Goal: Information Seeking & Learning: Learn about a topic

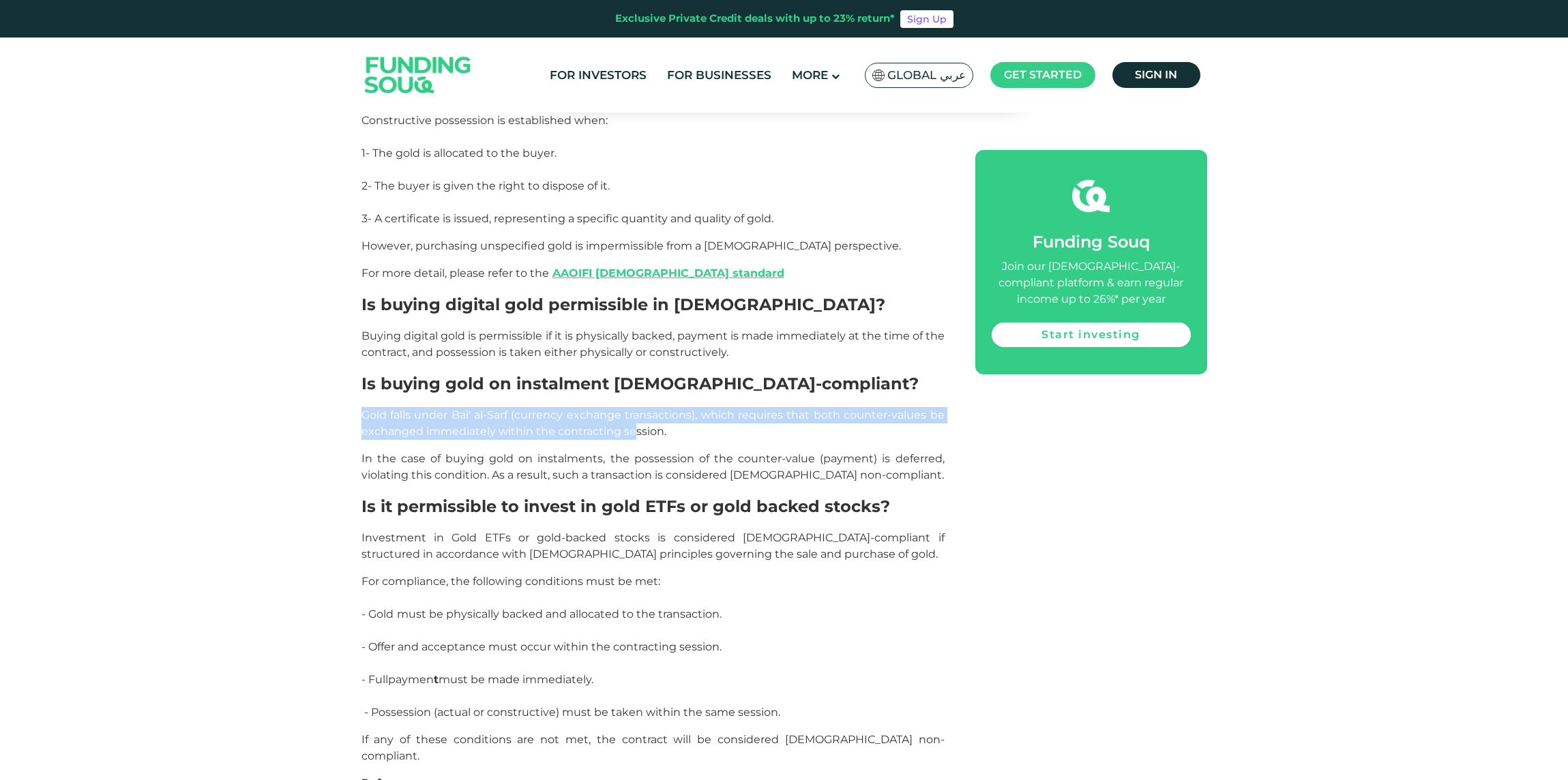
drag, startPoint x: 363, startPoint y: 273, endPoint x: 631, endPoint y: 290, distance: 268.5
click at [631, 408] on span "Gold falls under Bai' al-Sarf (currency exchange transactions), which requires …" at bounding box center [653, 422] width 583 height 29
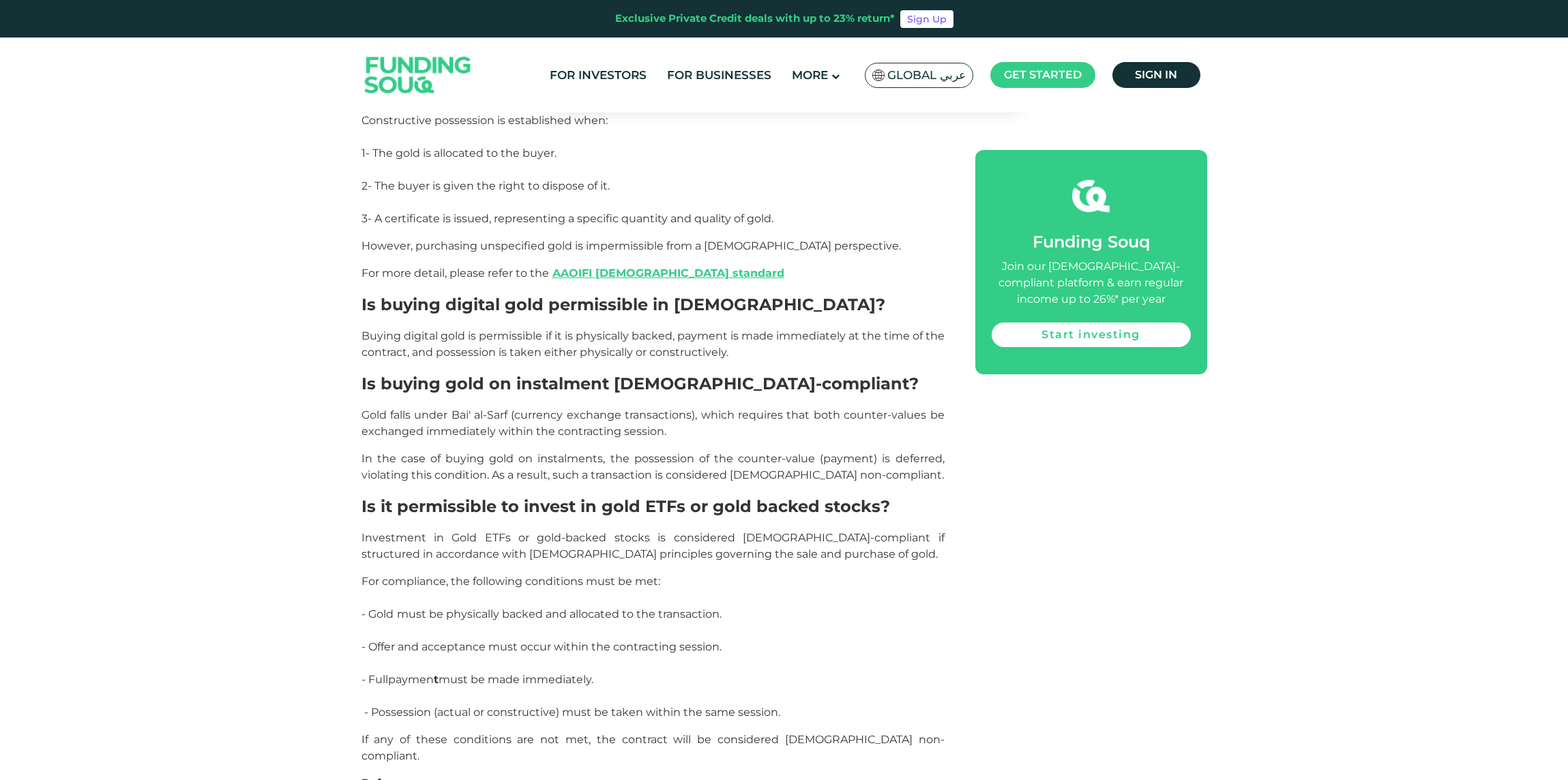
click at [494, 452] on span "In the case of buying gold on instalments, the possession of the counter-value …" at bounding box center [653, 467] width 583 height 29
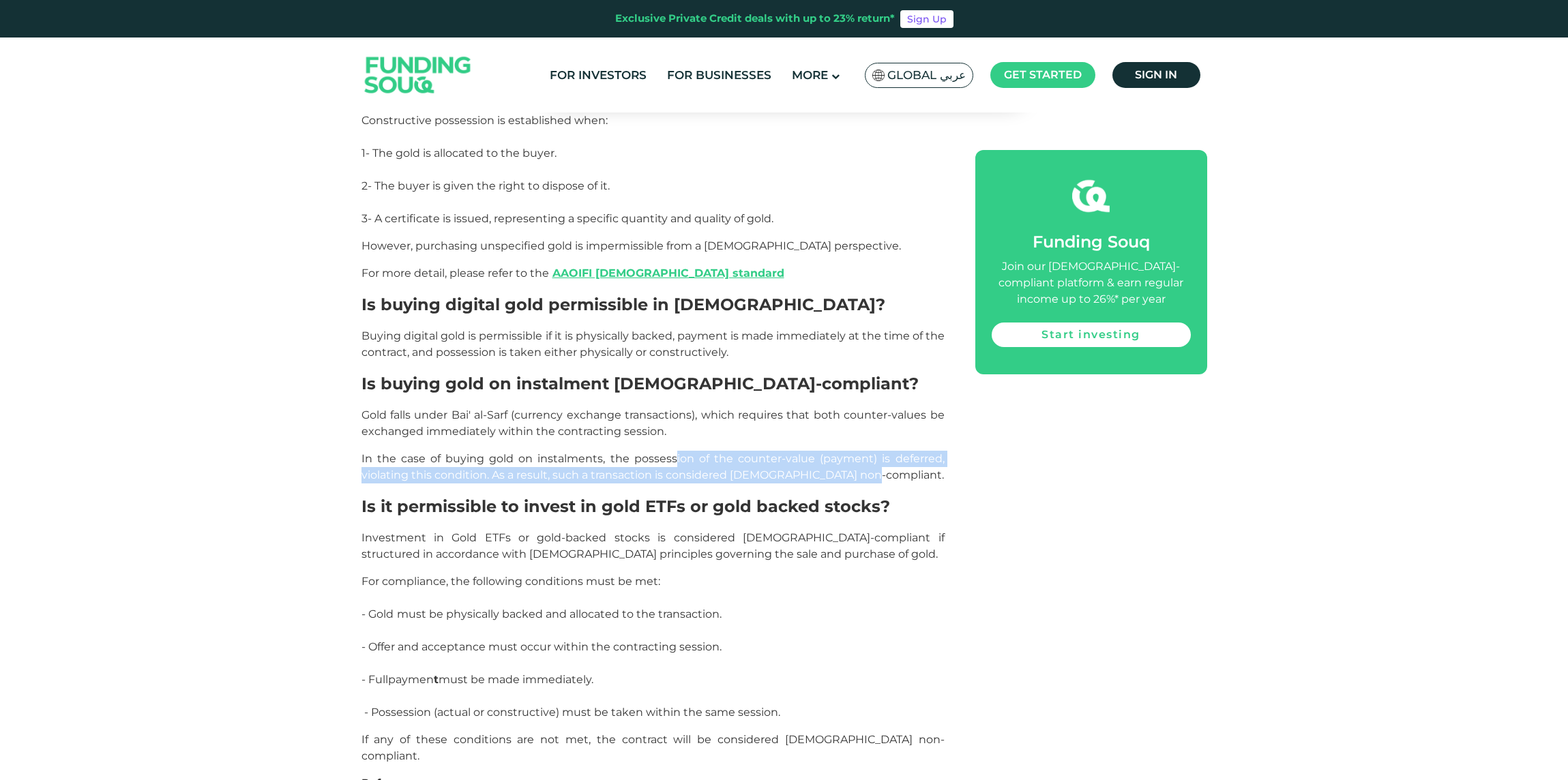
drag, startPoint x: 676, startPoint y: 314, endPoint x: 911, endPoint y: 335, distance: 235.9
click at [911, 451] on p "In the case of buying gold on instalments, the possession of the counter-value …" at bounding box center [653, 467] width 583 height 33
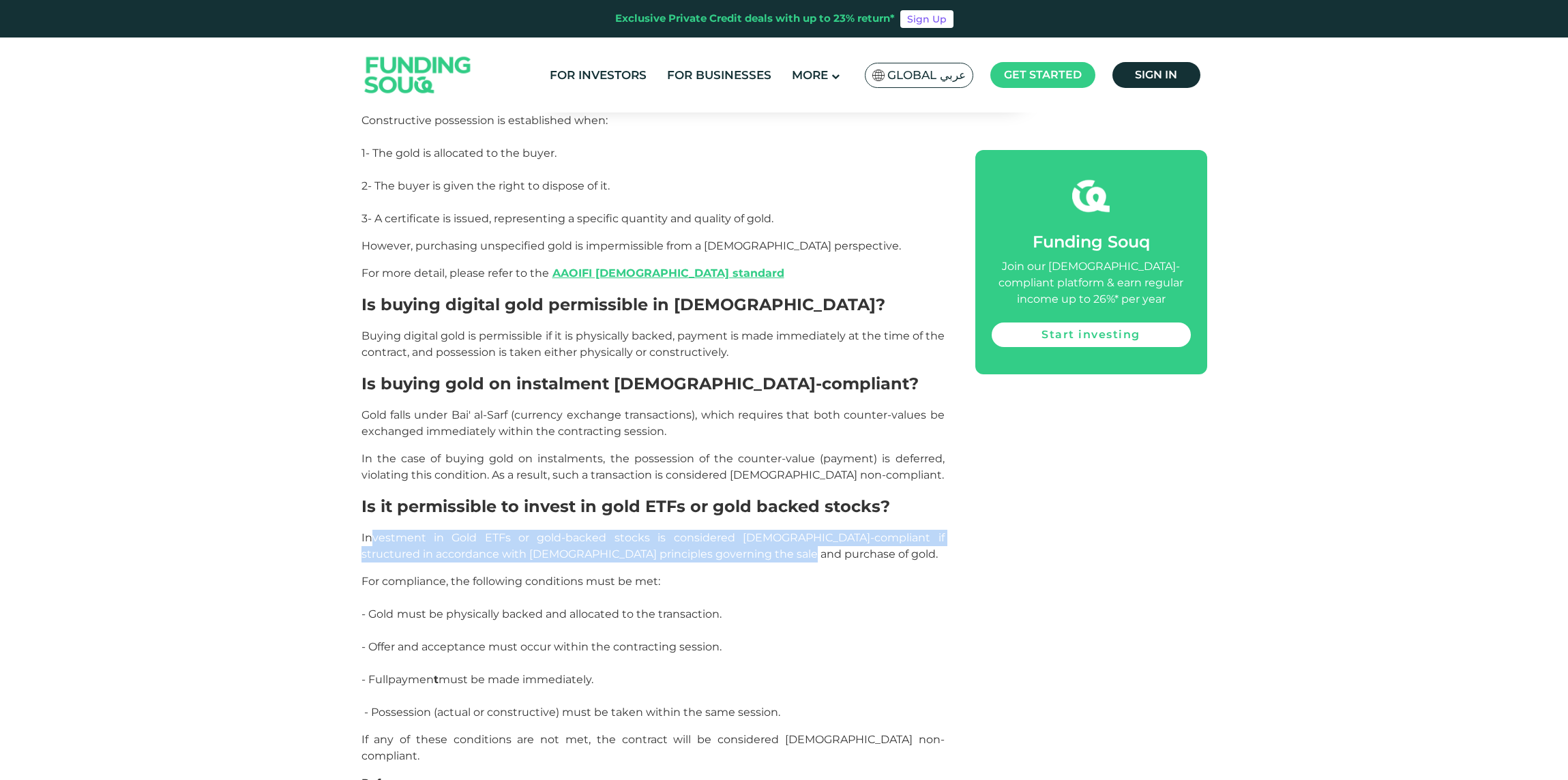
drag, startPoint x: 372, startPoint y: 396, endPoint x: 830, endPoint y: 421, distance: 458.7
click at [830, 530] on p "Investment in Gold ETFs or gold-backed stocks is considered [DEMOGRAPHIC_DATA]-…" at bounding box center [653, 546] width 583 height 33
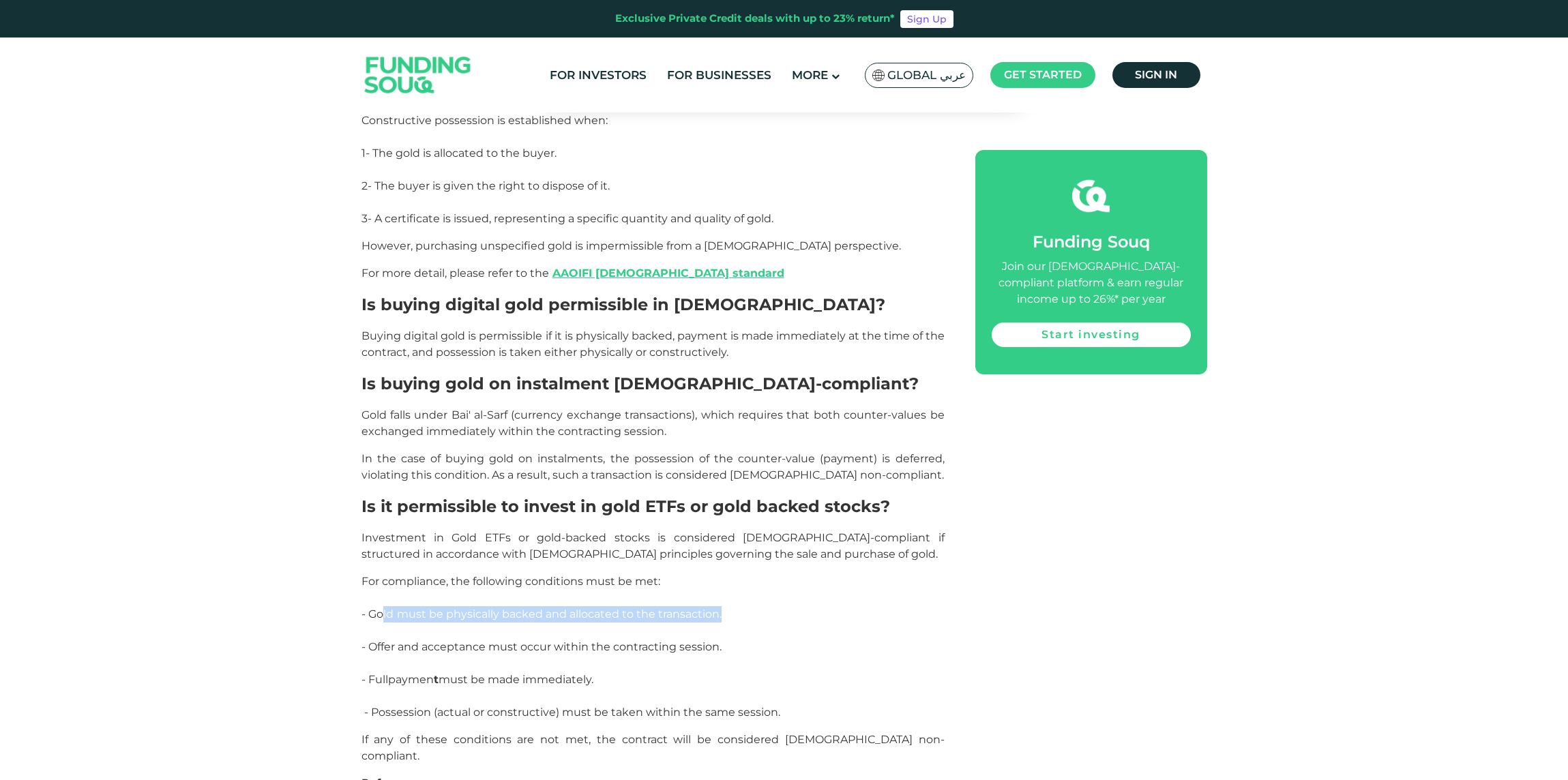
drag, startPoint x: 383, startPoint y: 472, endPoint x: 780, endPoint y: 472, distance: 397.0
click at [780, 573] on p "For compliance, the following conditions must be met: - Gold must be physically…" at bounding box center [653, 646] width 583 height 147
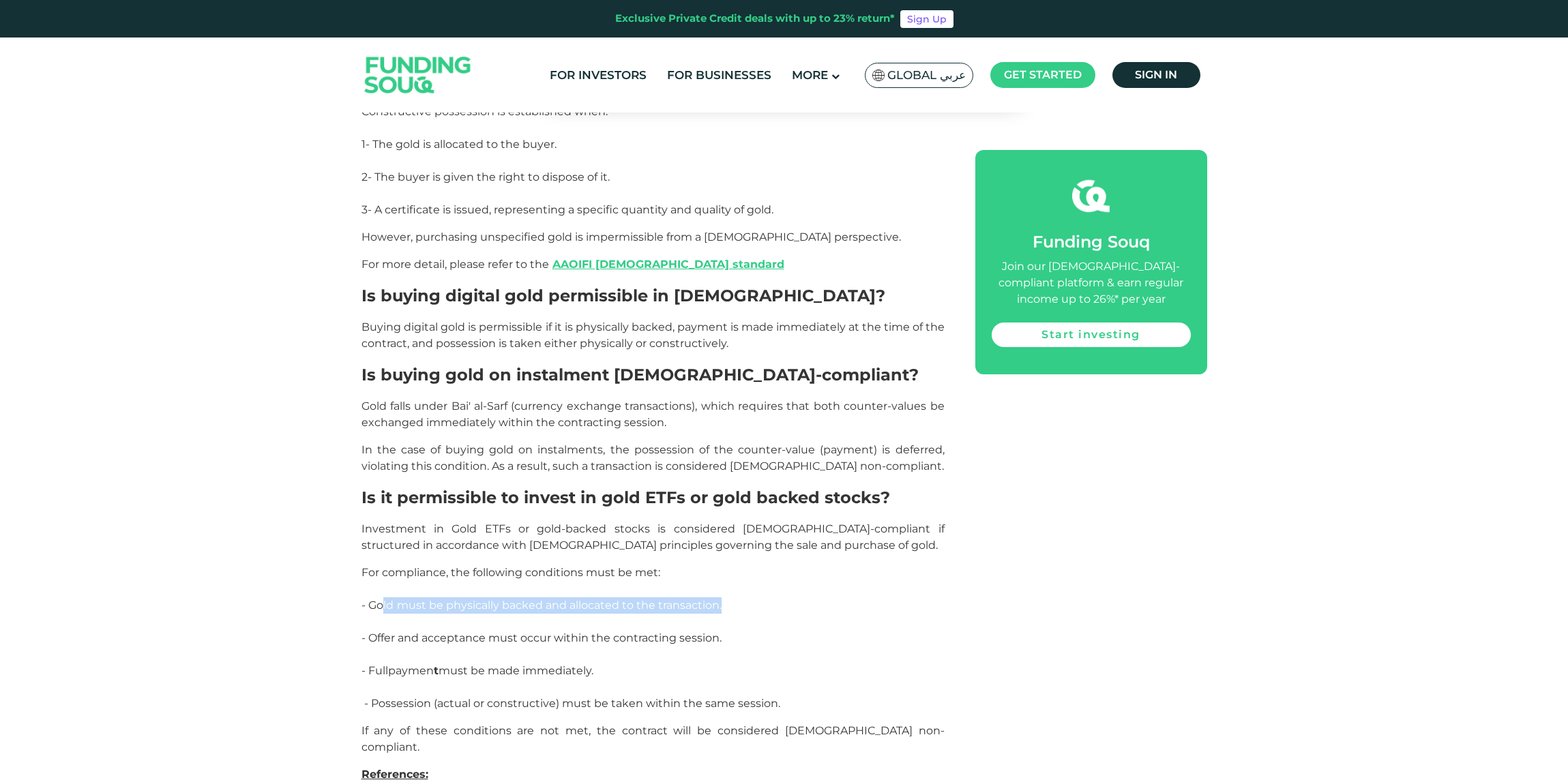
scroll to position [2413, 0]
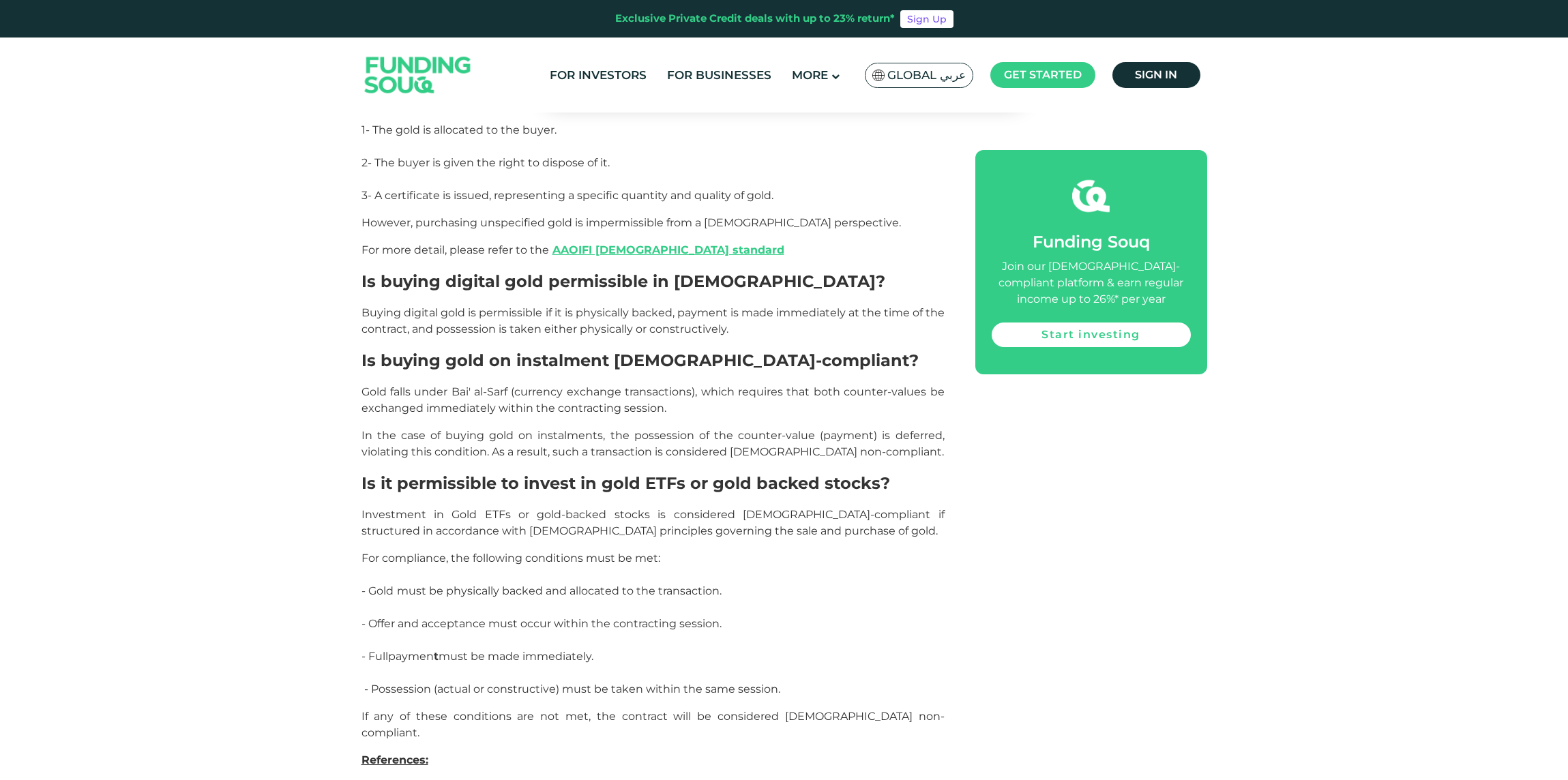
click at [635, 617] on span "- Offer and acceptance must occur within the contracting session." at bounding box center [541, 623] width 360 height 13
drag, startPoint x: 384, startPoint y: 485, endPoint x: 747, endPoint y: 484, distance: 363.0
click at [747, 550] on p "For compliance, the following conditions must be met: - Gold must be physically…" at bounding box center [653, 623] width 583 height 147
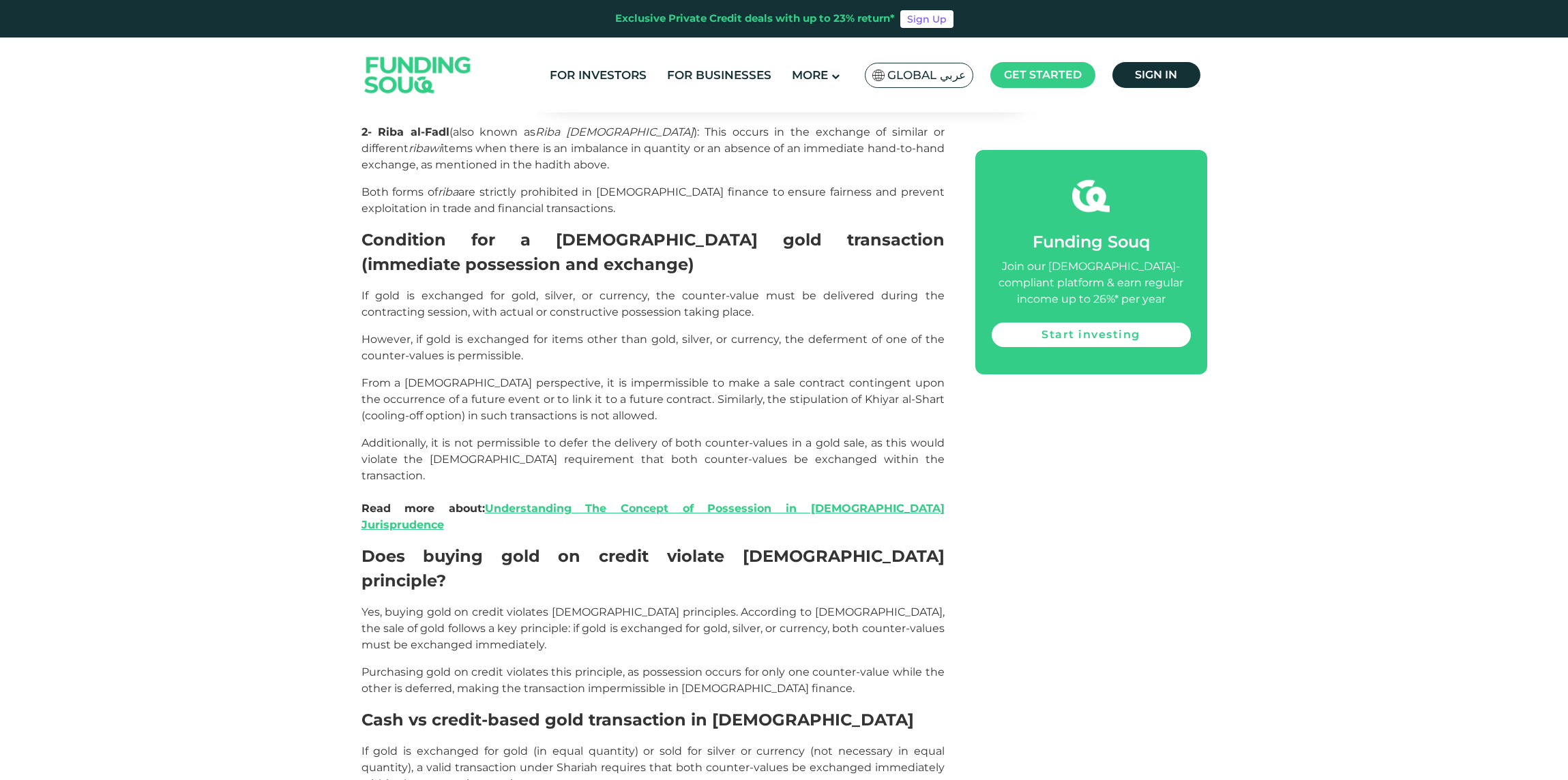
scroll to position [40, 0]
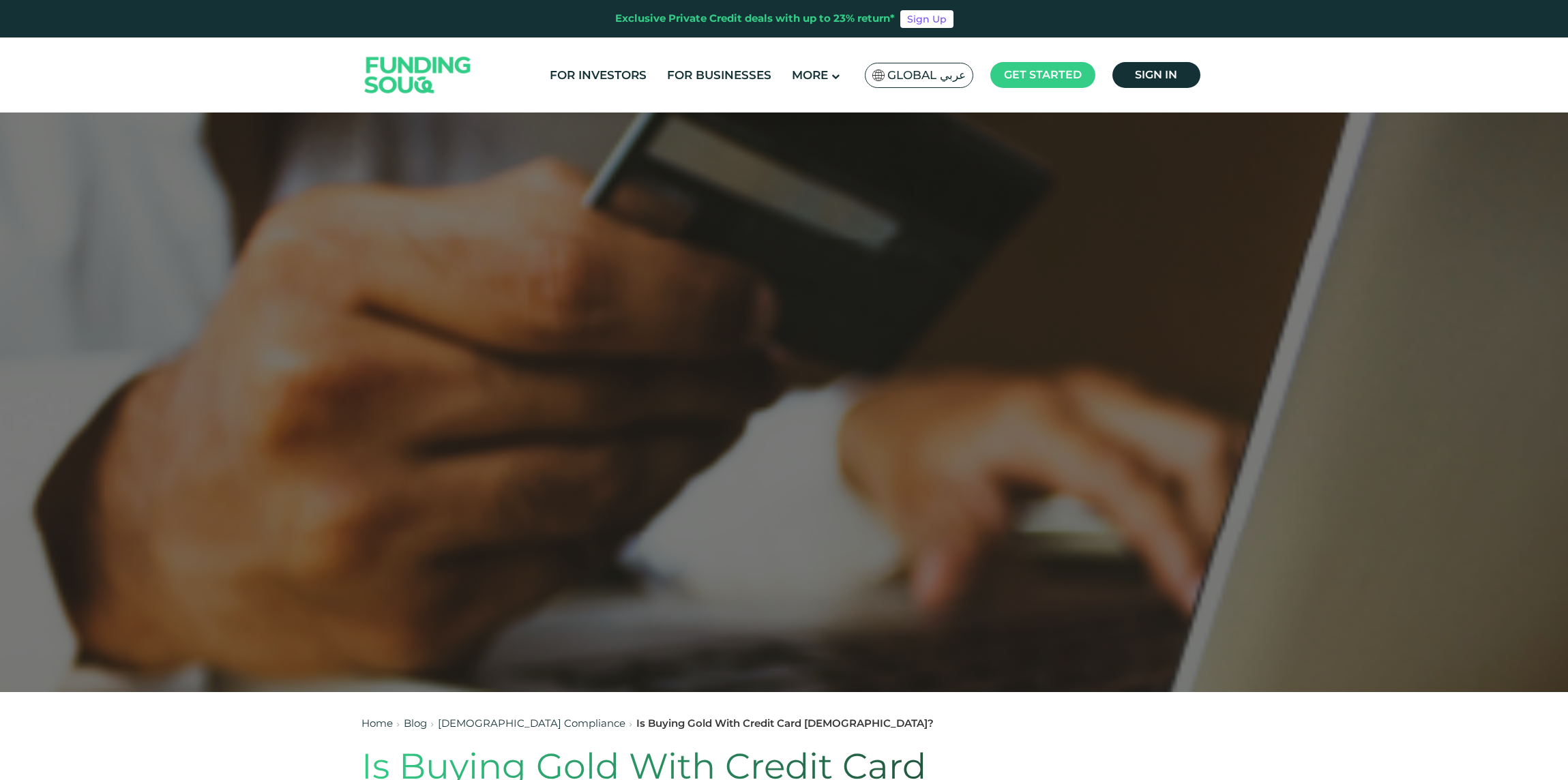
click at [415, 77] on img at bounding box center [417, 75] width 134 height 69
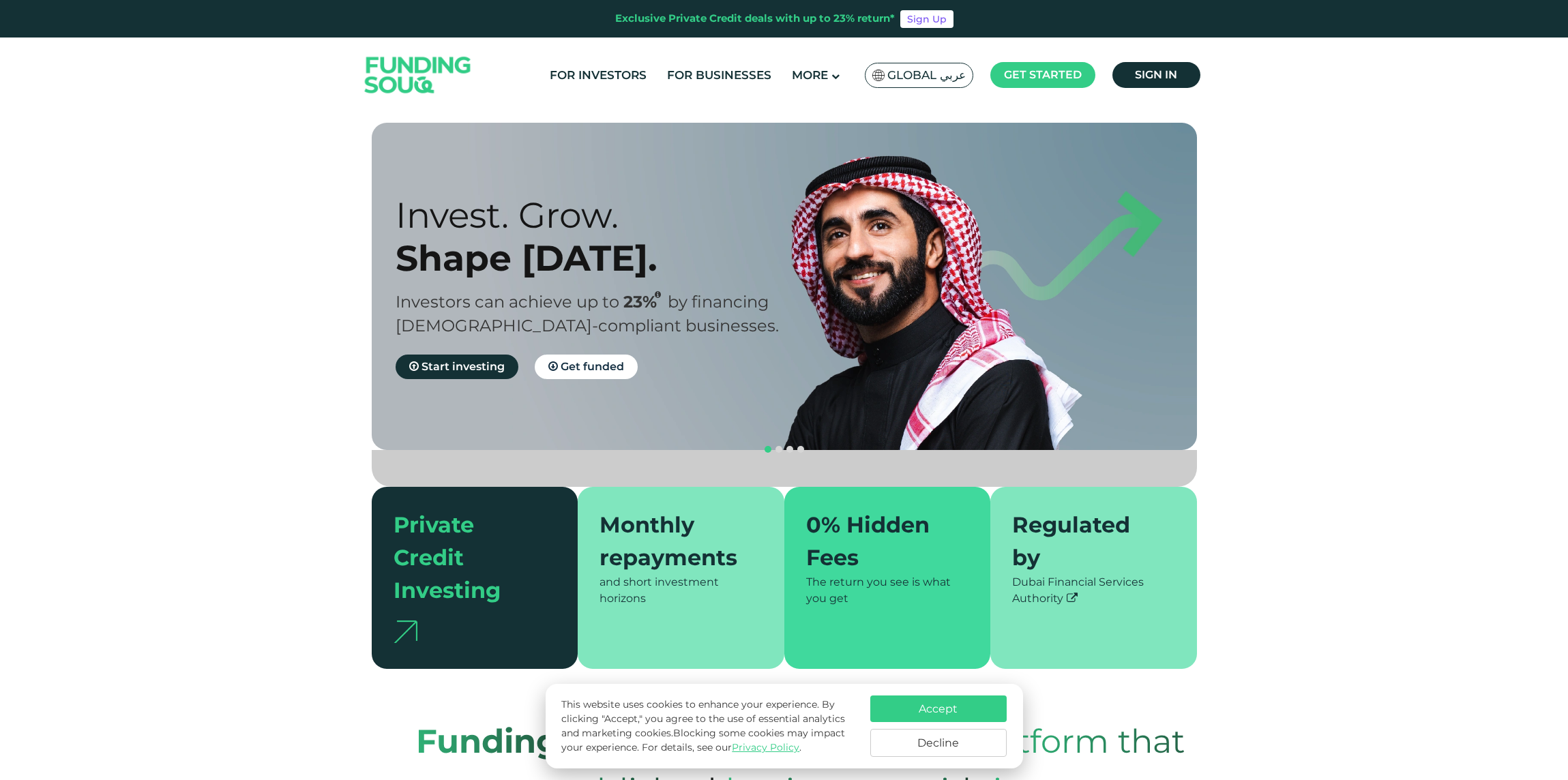
click at [919, 69] on span "Global عربي" at bounding box center [926, 75] width 78 height 16
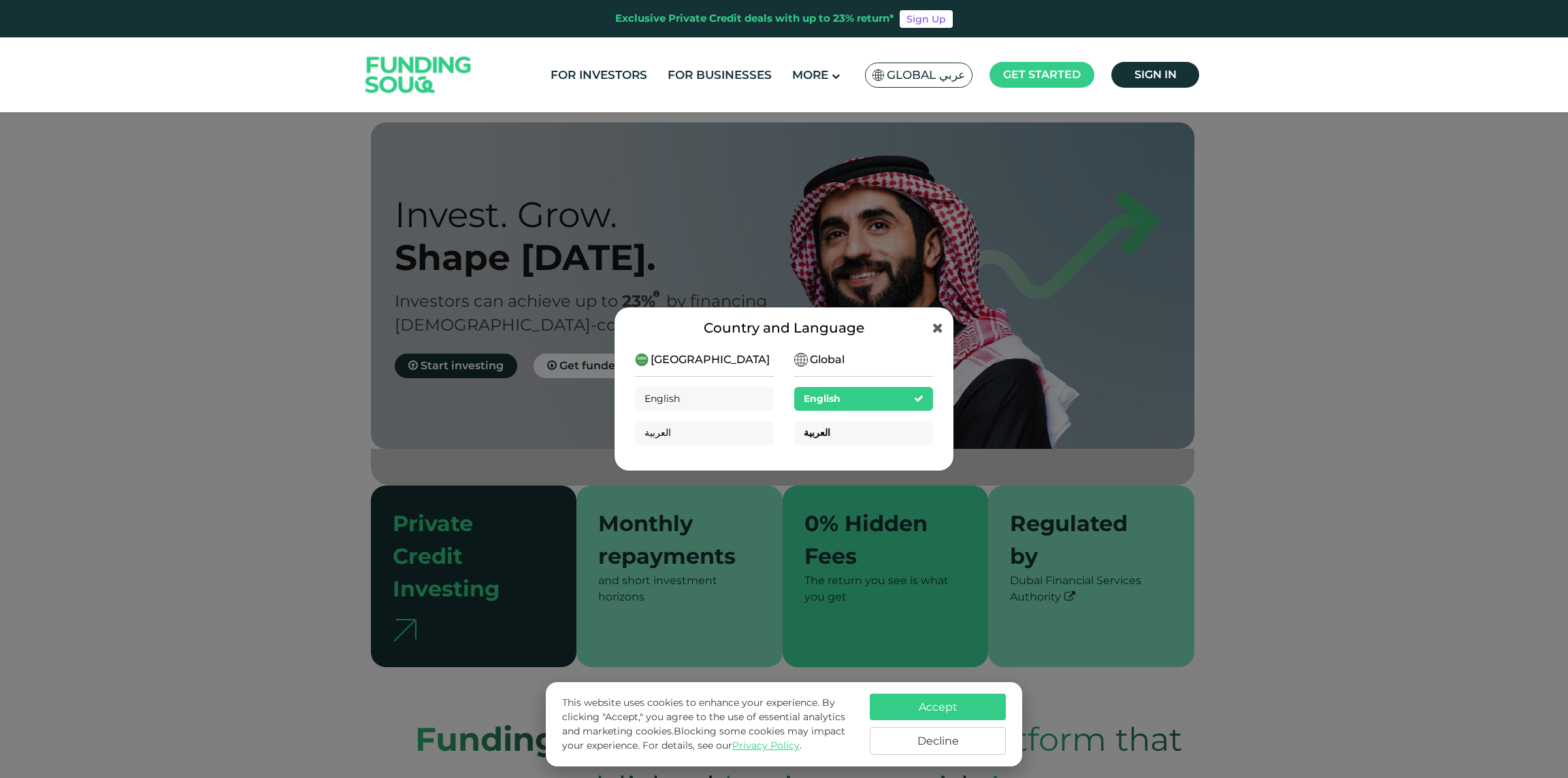
click at [833, 434] on div "العربية" at bounding box center [863, 433] width 139 height 24
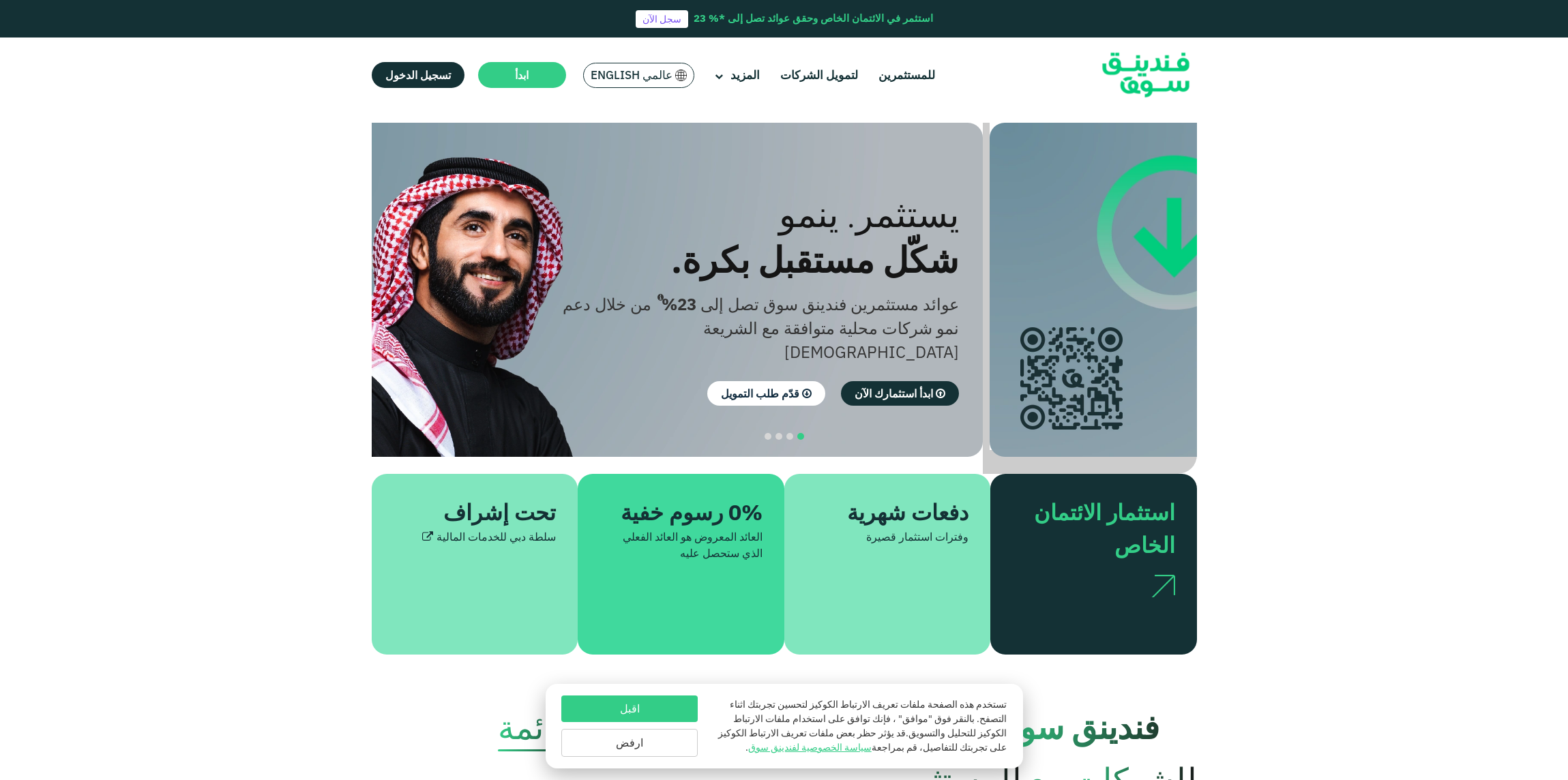
drag, startPoint x: 1151, startPoint y: 266, endPoint x: 936, endPoint y: 275, distance: 215.2
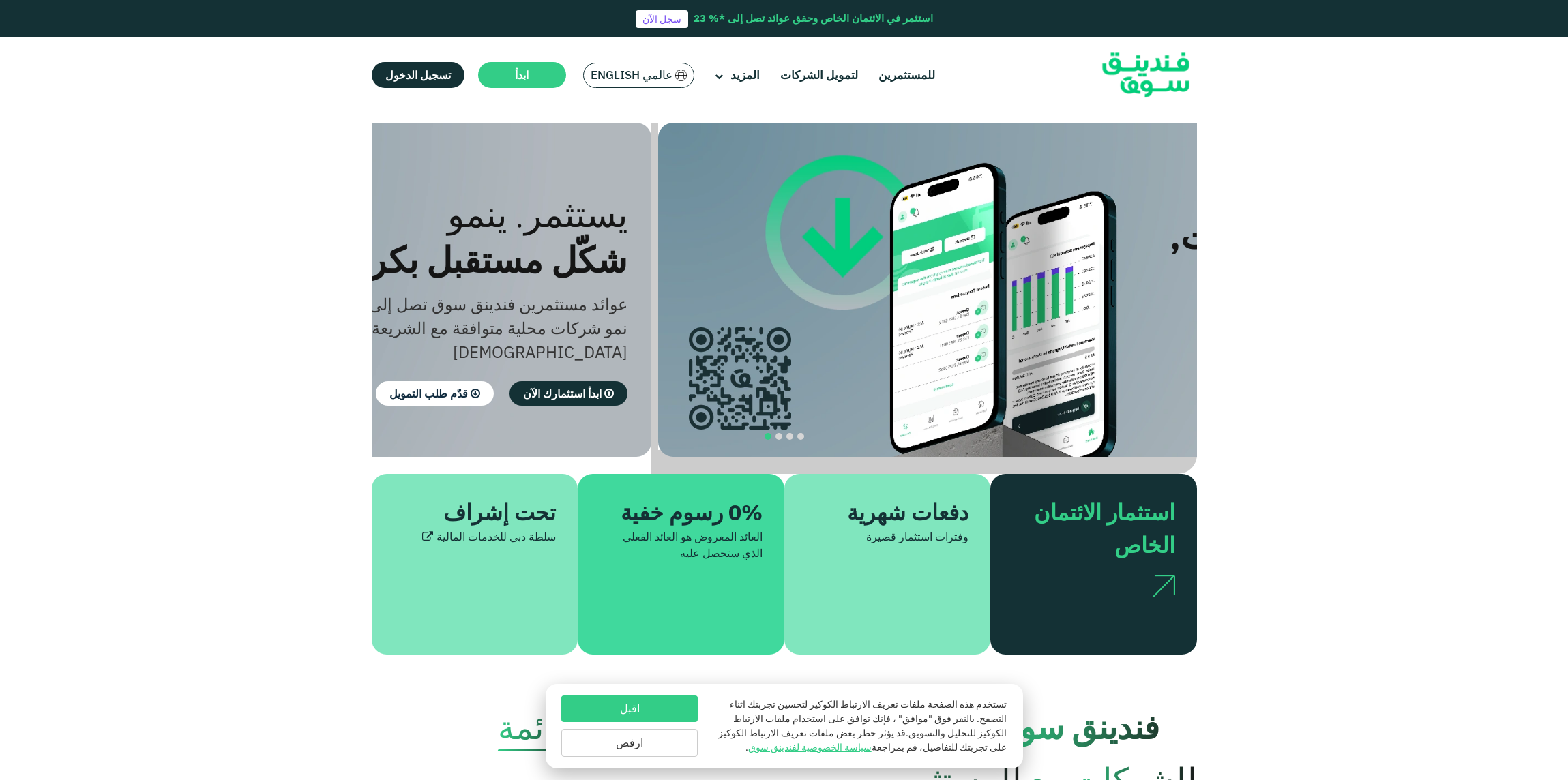
drag, startPoint x: 743, startPoint y: 304, endPoint x: 1131, endPoint y: 304, distance: 388.0
click at [1119, 304] on div "حمّل التطبيق و استثمر في أي وقت, ومن أي مكان. حمّل التطبيق وسجّل خلال ثواني واب…" at bounding box center [1060, 286] width 825 height 327
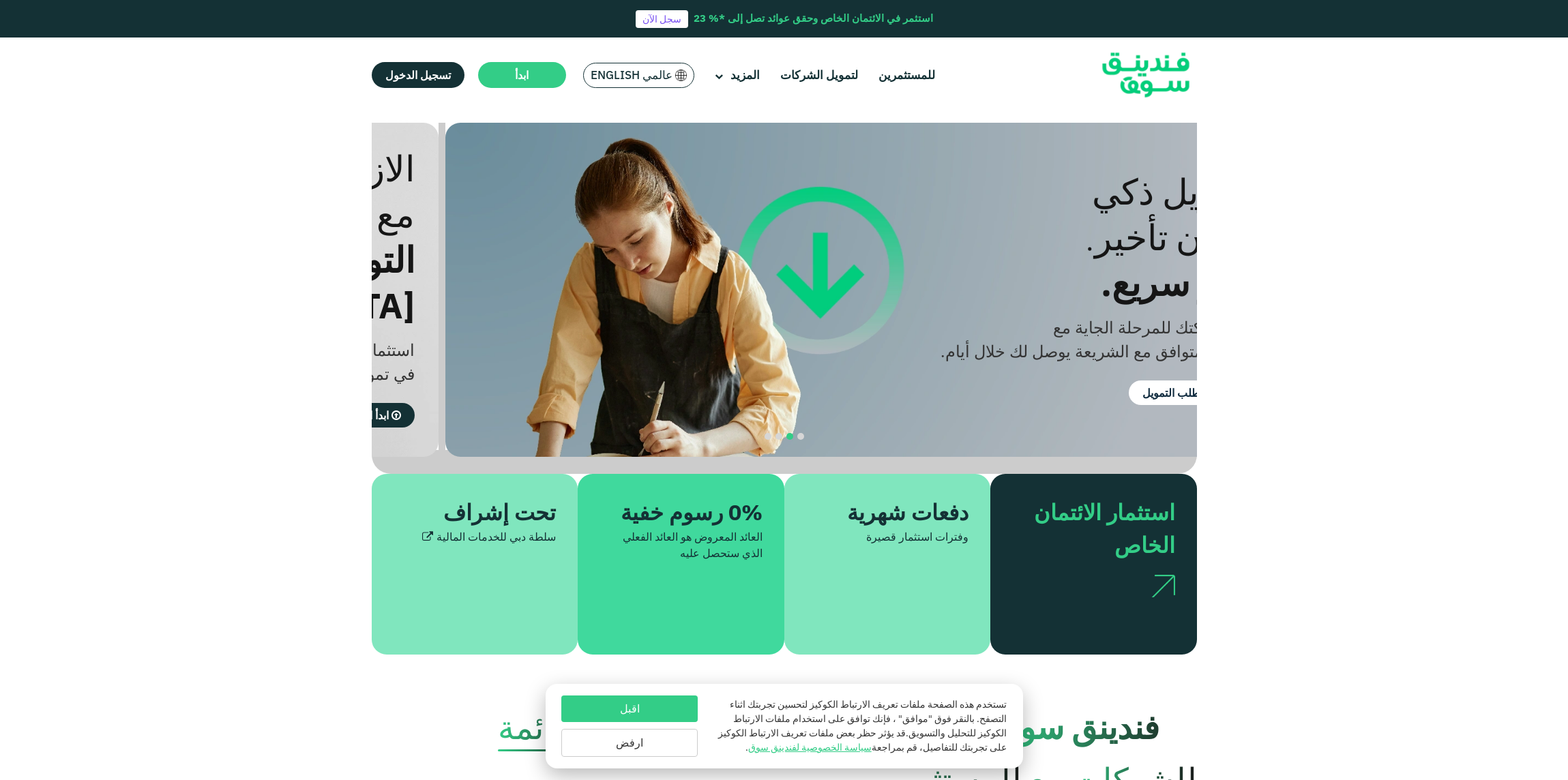
drag, startPoint x: 810, startPoint y: 334, endPoint x: 1057, endPoint y: 334, distance: 247.0
click at [1023, 334] on div "خذ شركتك للمرحلة الجاية مع" at bounding box center [1040, 328] width 413 height 24
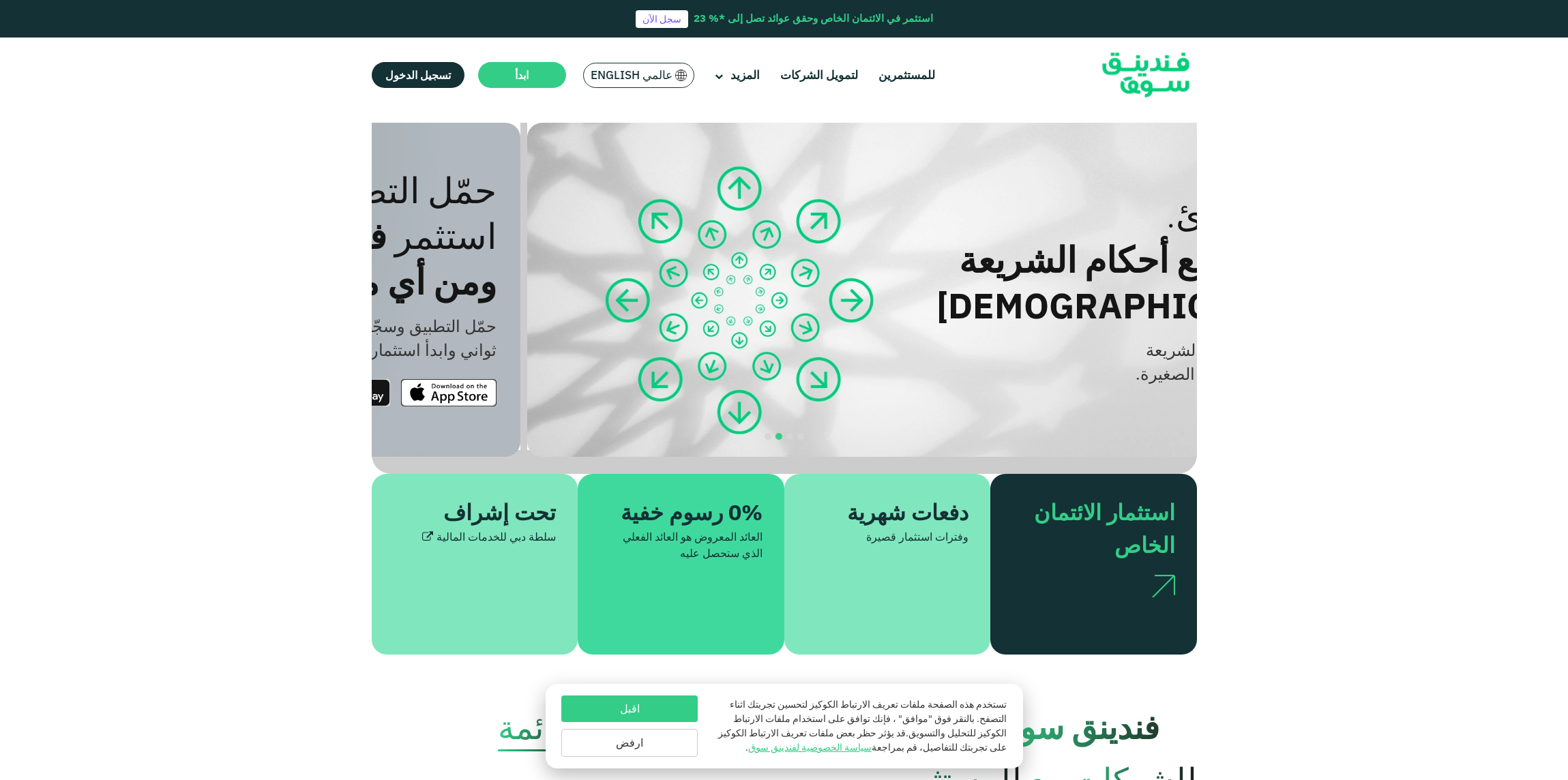
drag, startPoint x: 800, startPoint y: 364, endPoint x: 1021, endPoint y: 351, distance: 221.4
click at [999, 351] on div "استثمار متوافق مع الشريعة" at bounding box center [1122, 350] width 413 height 24
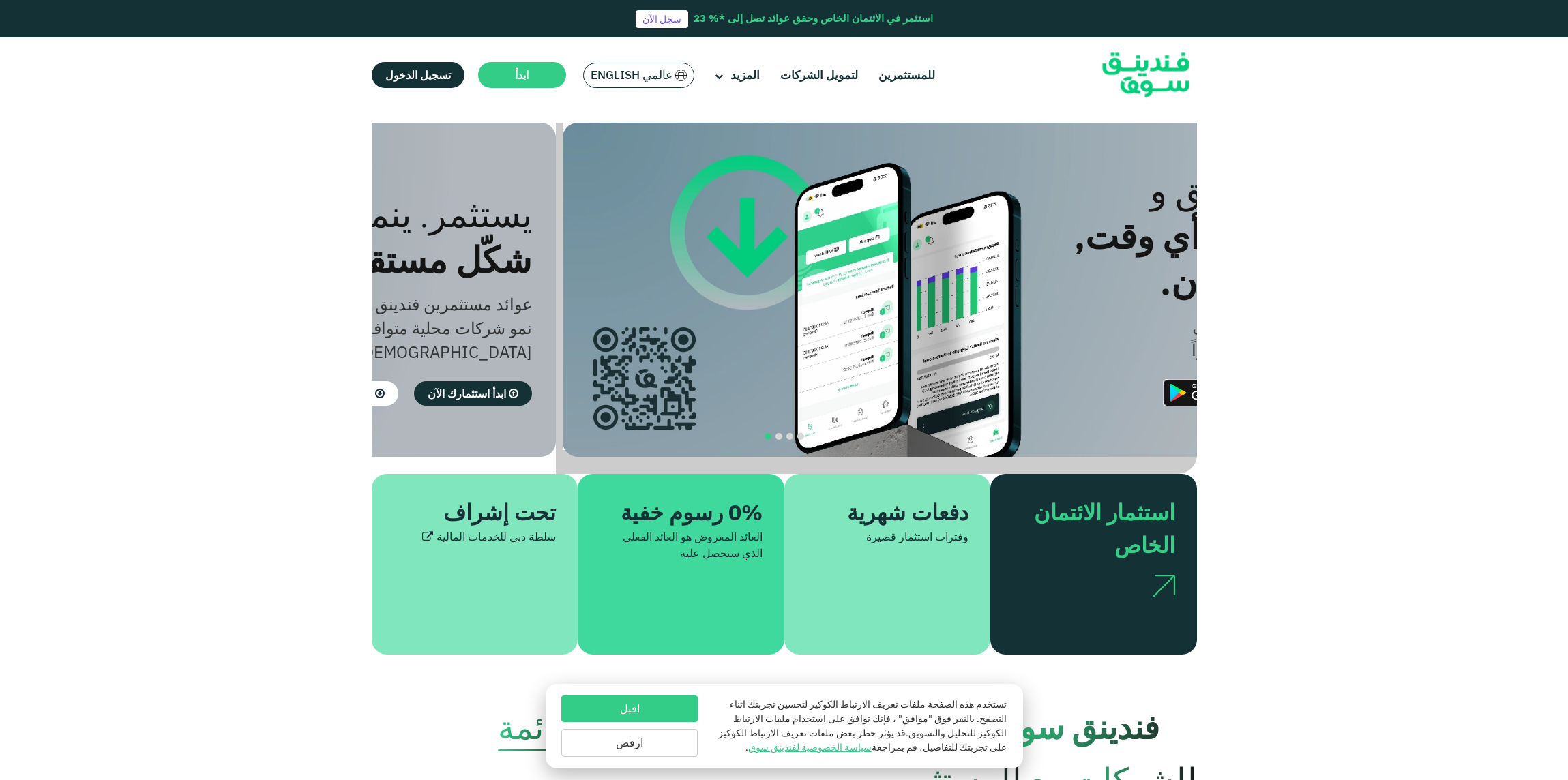
drag, startPoint x: 741, startPoint y: 349, endPoint x: 966, endPoint y: 338, distance: 225.3
click at [966, 338] on div "حمّل التطبيق و استثمر في أي وقت, ومن أي مكان. حمّل التطبيق وسجّل خلال ثواني واب…" at bounding box center [965, 286] width 825 height 327
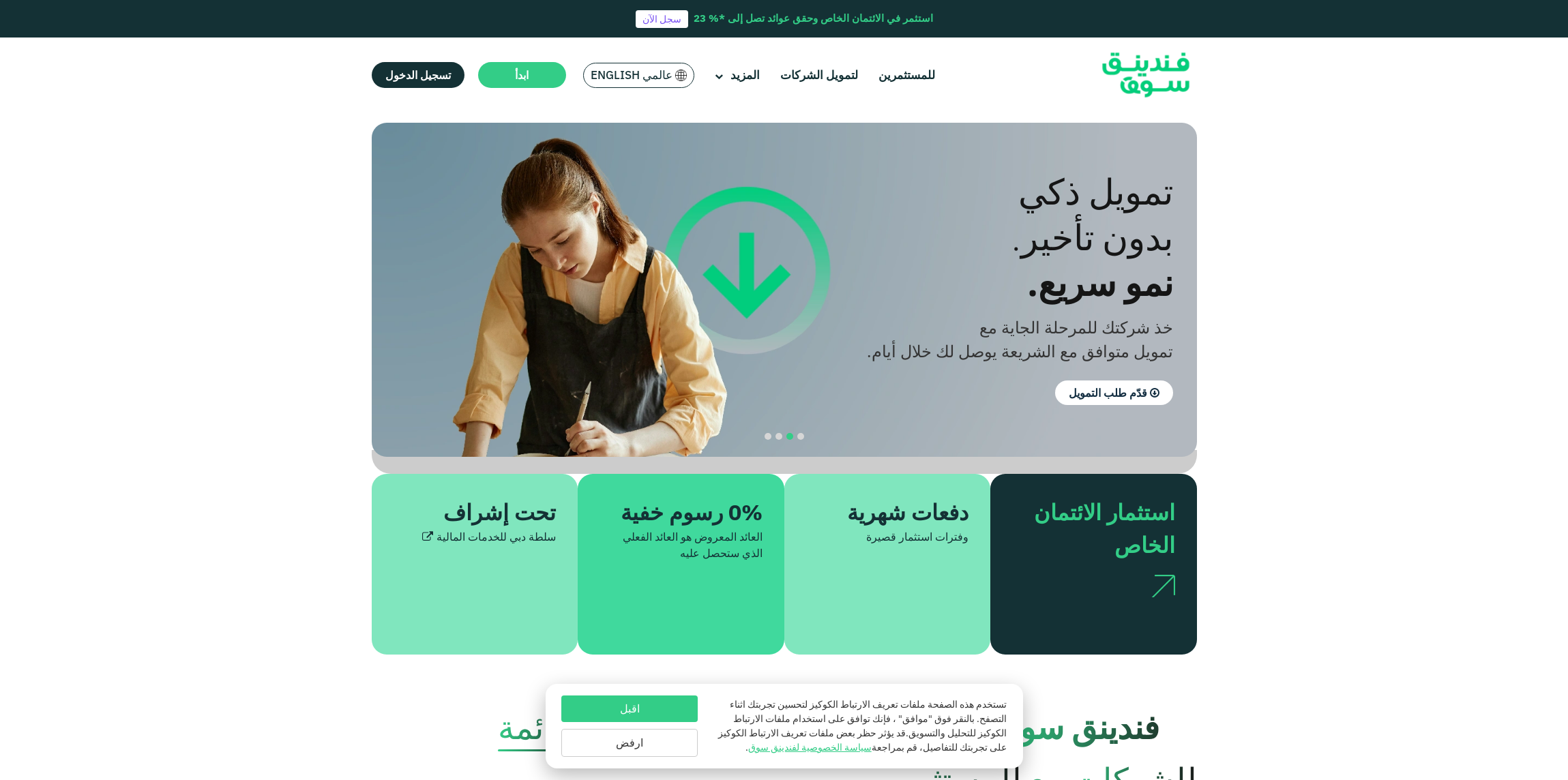
click at [921, 536] on div "دفعات شهرية وفترات استثمار قصيرة" at bounding box center [888, 564] width 207 height 181
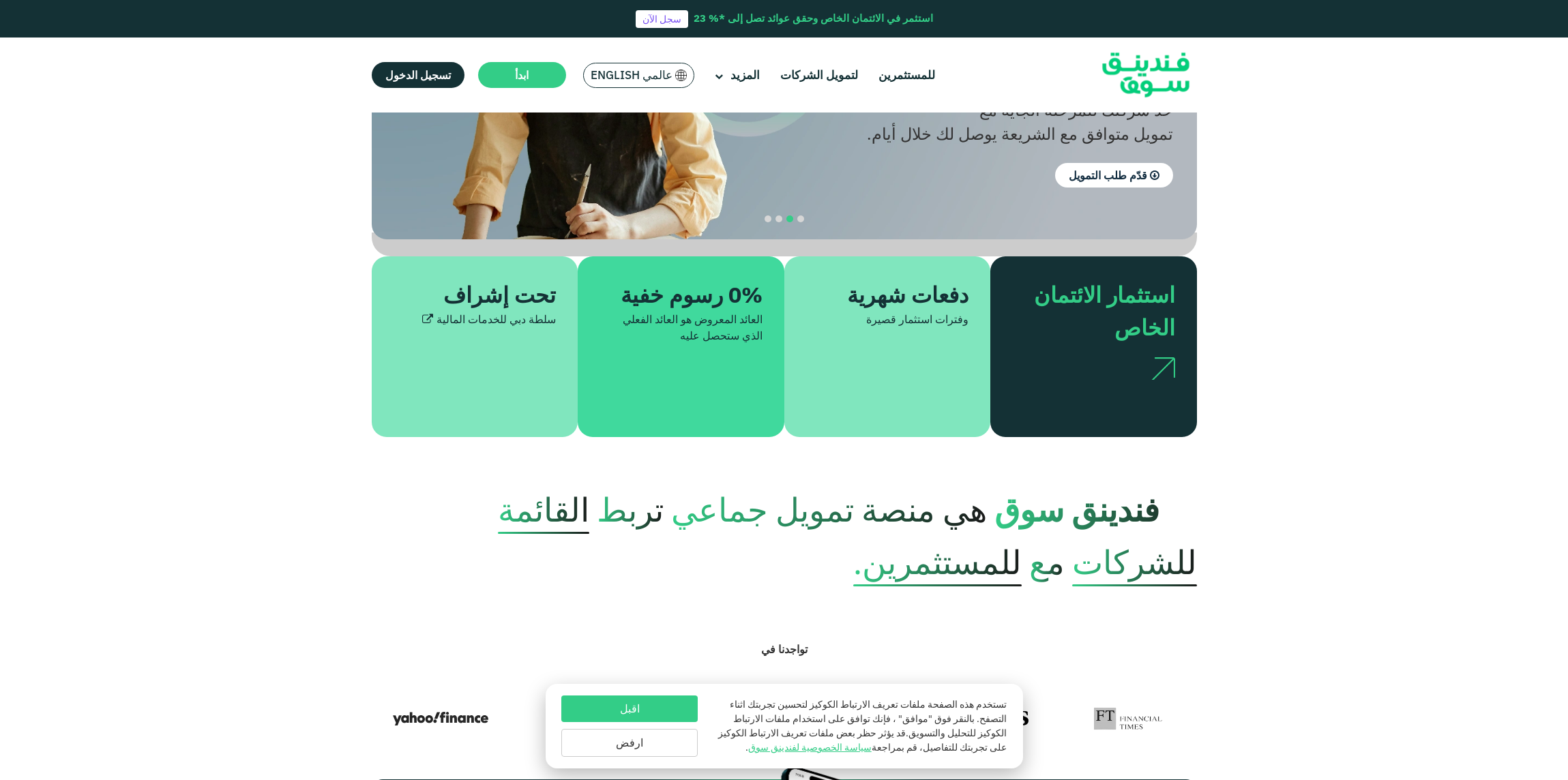
scroll to position [225, 0]
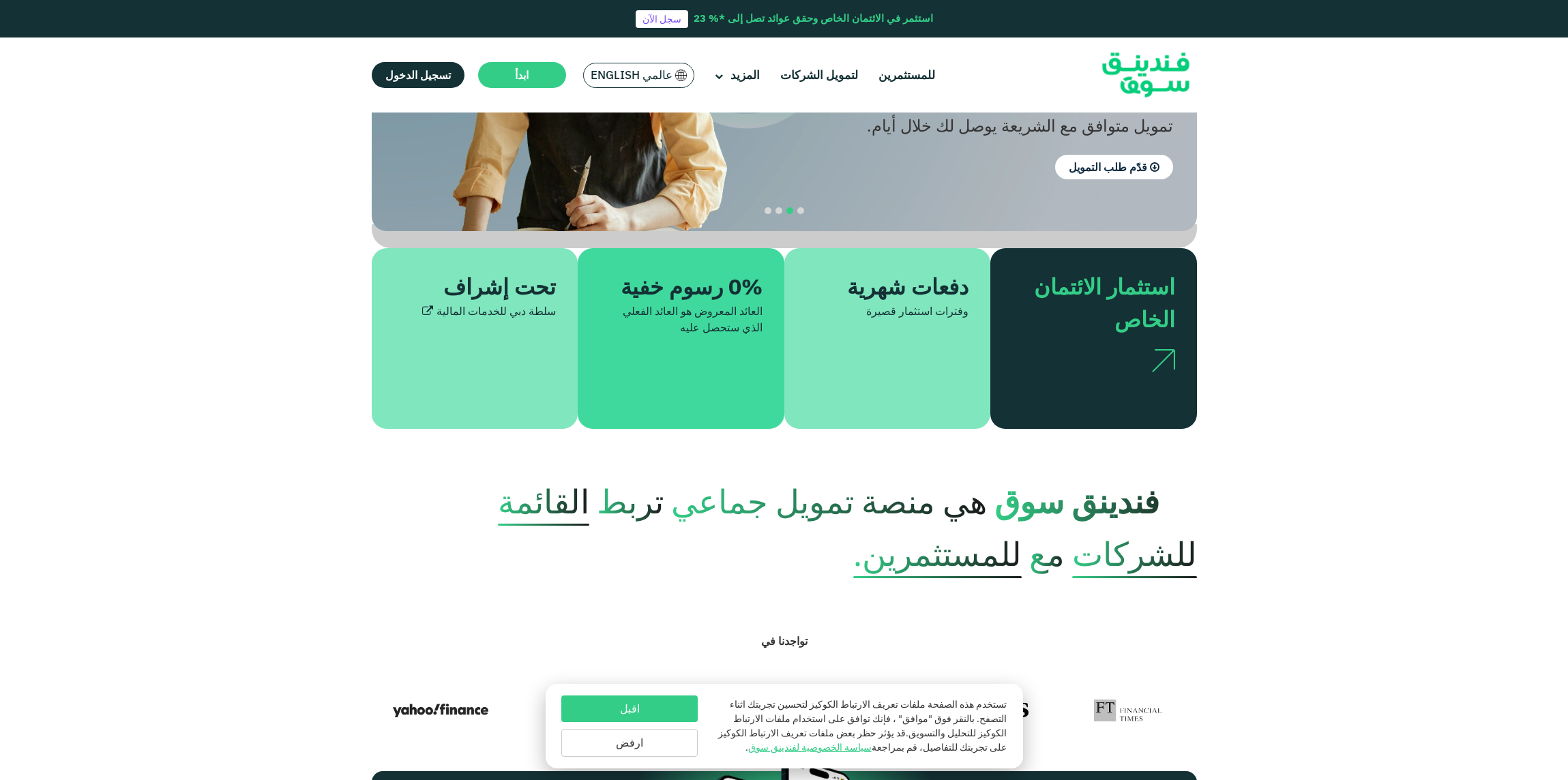
click at [659, 699] on button "اقبل" at bounding box center [629, 709] width 137 height 27
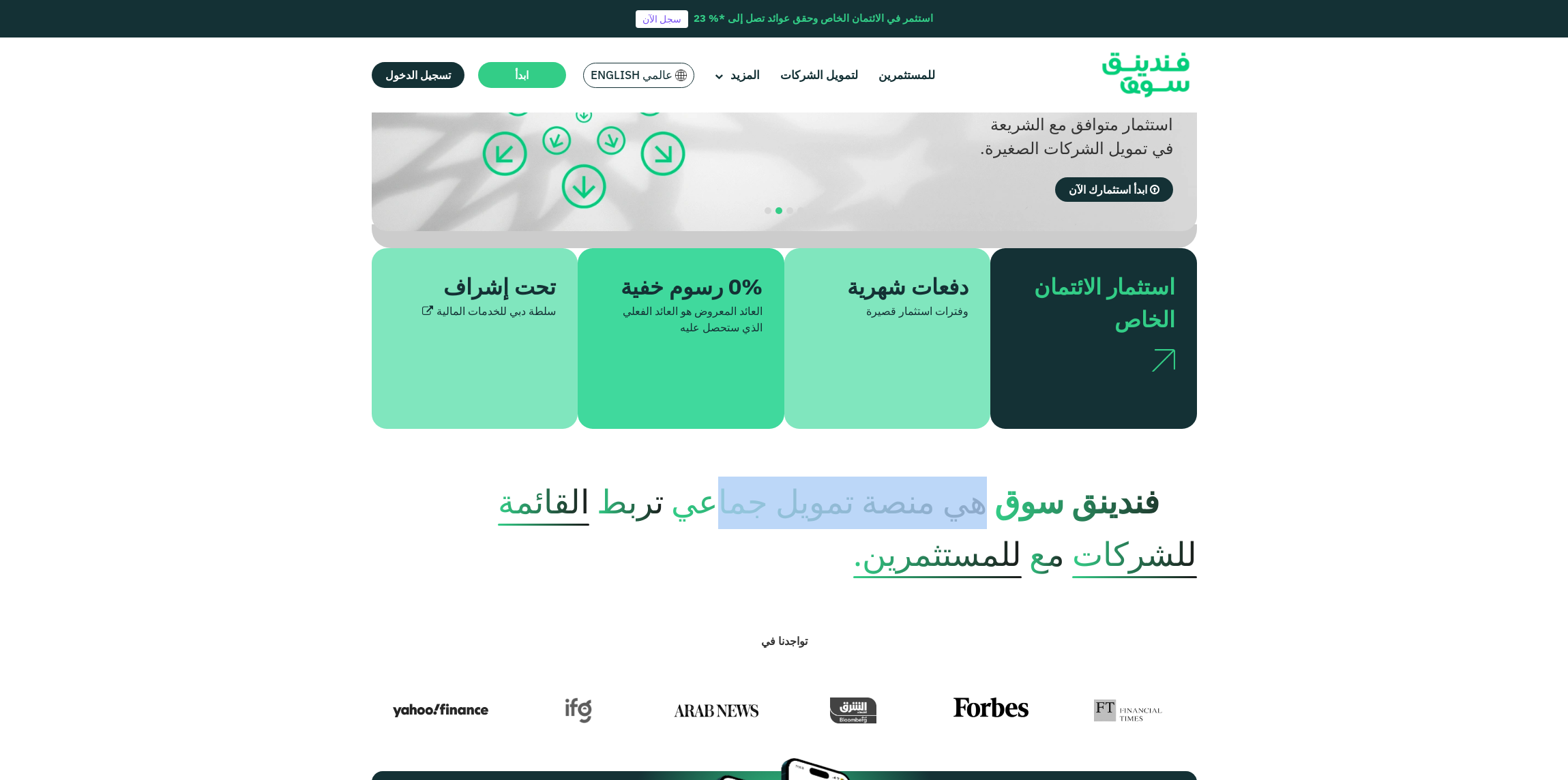
drag, startPoint x: 982, startPoint y: 498, endPoint x: 751, endPoint y: 496, distance: 231.0
click at [751, 496] on span "هي منصة تمويل جماعي" at bounding box center [829, 505] width 316 height 59
click at [738, 496] on span "هي منصة تمويل جماعي" at bounding box center [829, 505] width 316 height 59
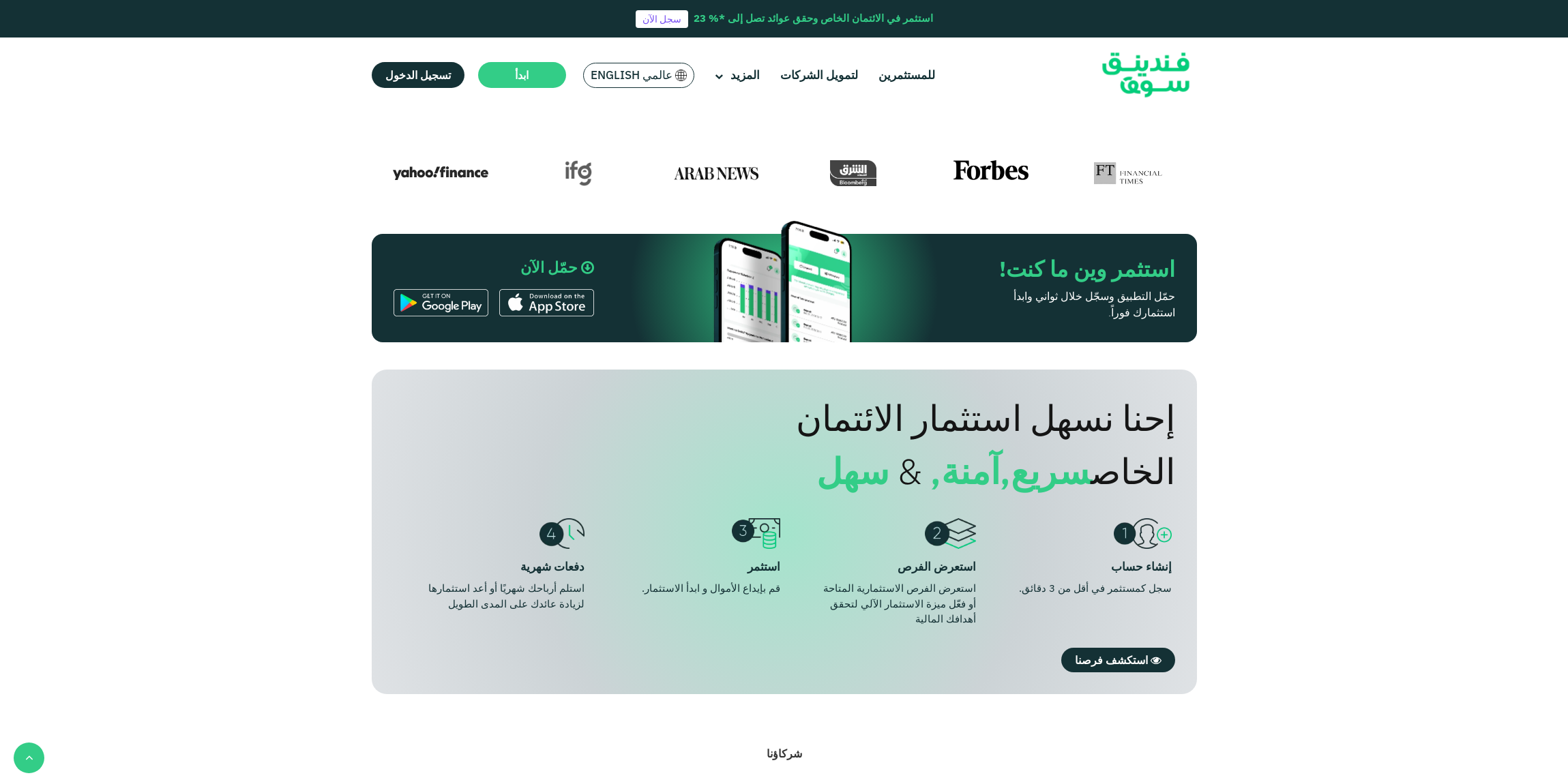
scroll to position [764, 0]
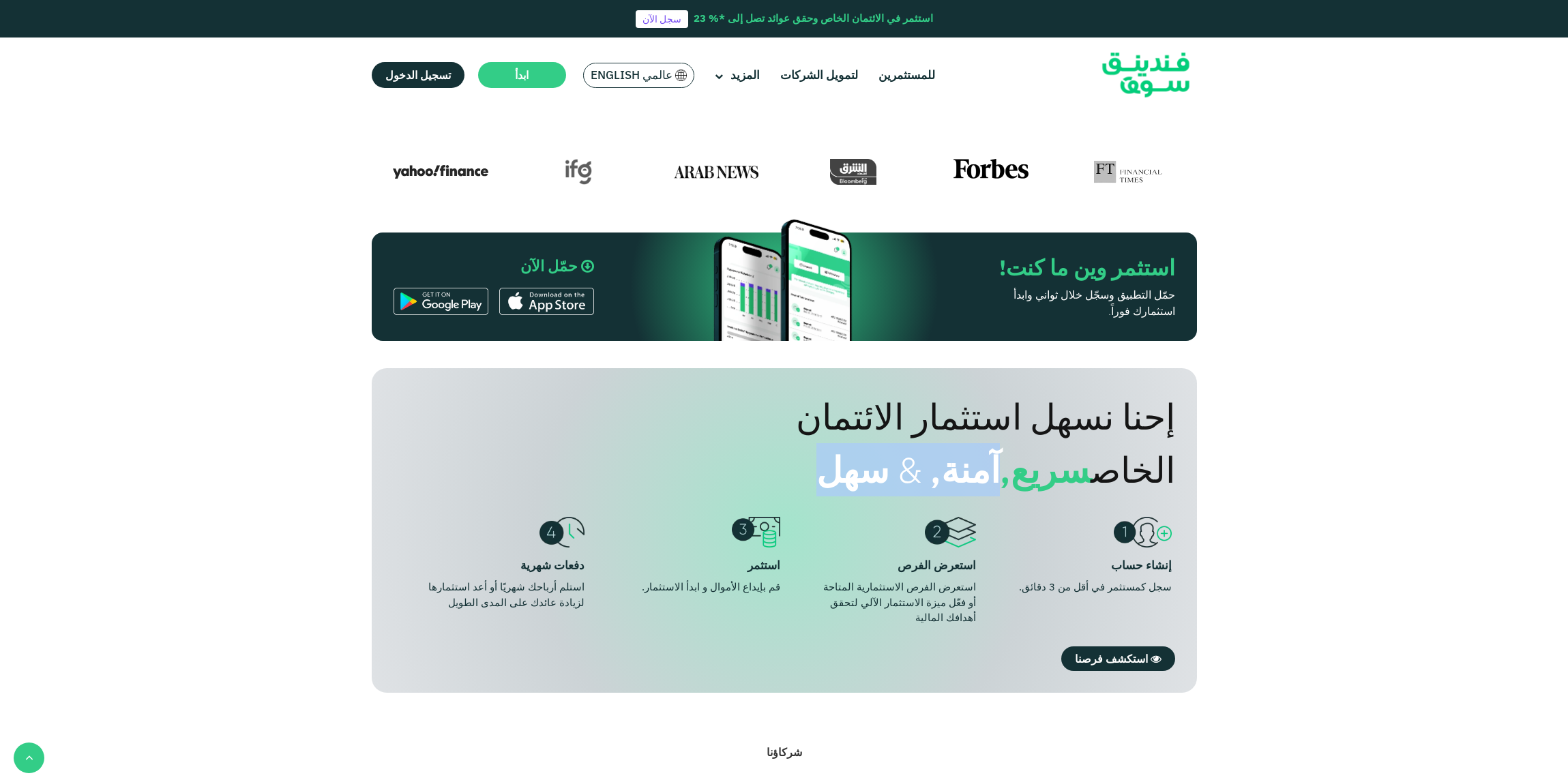
drag, startPoint x: 1081, startPoint y: 459, endPoint x: 861, endPoint y: 469, distance: 220.2
click at [861, 469] on div "إحنا نسهل استثمار الائتمان الخاص سريع, آمنة, & سهل" at bounding box center [823, 443] width 703 height 107
click at [974, 598] on div "إحنا نسهل استثمار الائتمان الخاص سريع, آمنة, & سهل إنشاء حساب سجل كمستثمر في أق…" at bounding box center [784, 530] width 825 height 325
drag, startPoint x: 974, startPoint y: 566, endPoint x: 822, endPoint y: 581, distance: 152.7
click at [822, 581] on div "استعرض الفرص الاستثمارية المتاحة أو فعّل ميزة الاستثمار الآلي لتحقق أهدافك الما…" at bounding box center [896, 602] width 160 height 46
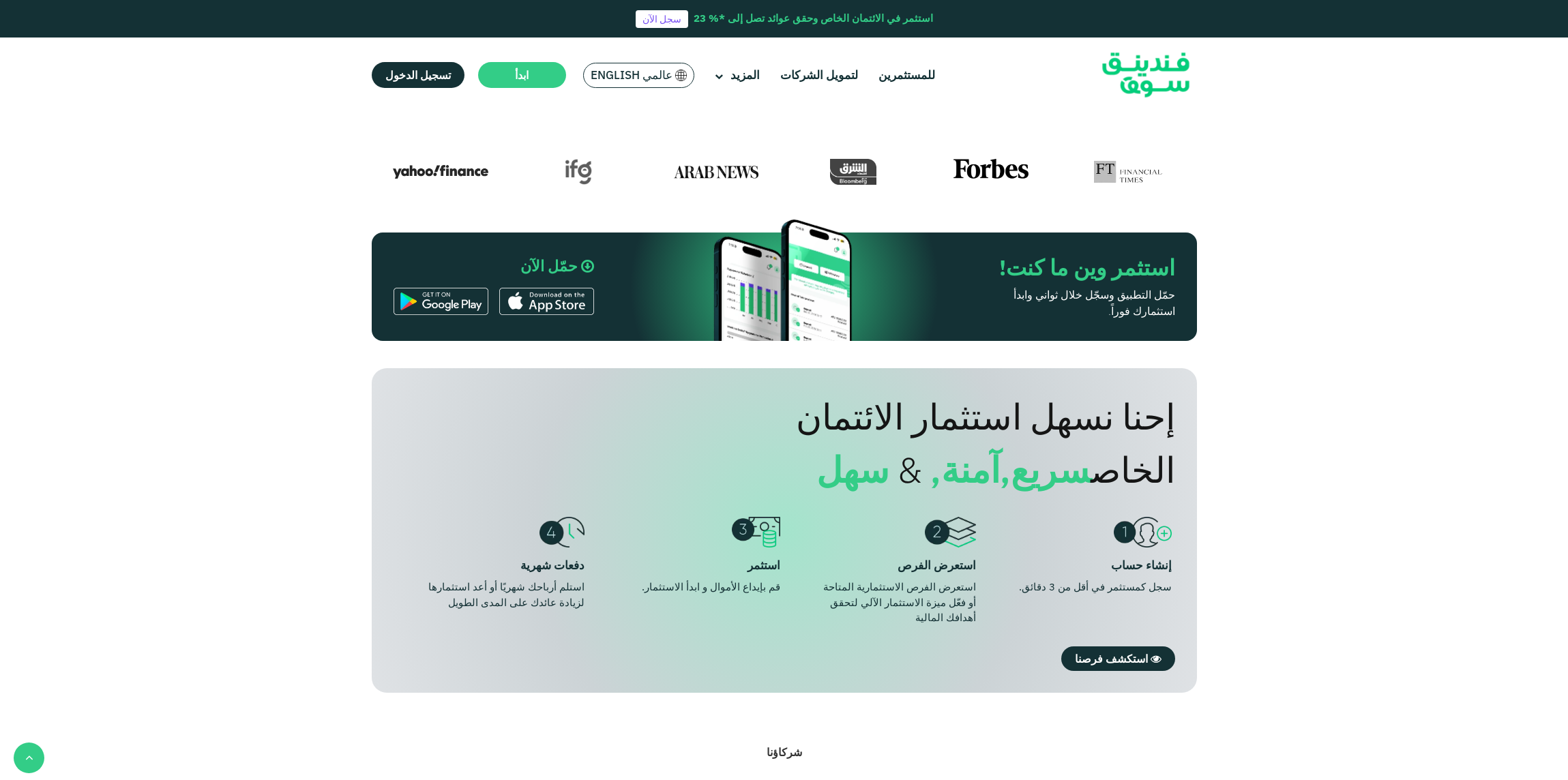
click at [817, 583] on div "استعرض الفرص الاستثمارية المتاحة أو فعّل ميزة الاستثمار الآلي لتحقق أهدافك الما…" at bounding box center [896, 602] width 160 height 46
drag, startPoint x: 781, startPoint y: 567, endPoint x: 616, endPoint y: 568, distance: 165.0
click at [616, 568] on ul "إنشاء حساب سجل كمستثمر في أقل من 3 دقائق. استعرض الفرص استعرض الفرص الاستثمارية…" at bounding box center [784, 571] width 782 height 109
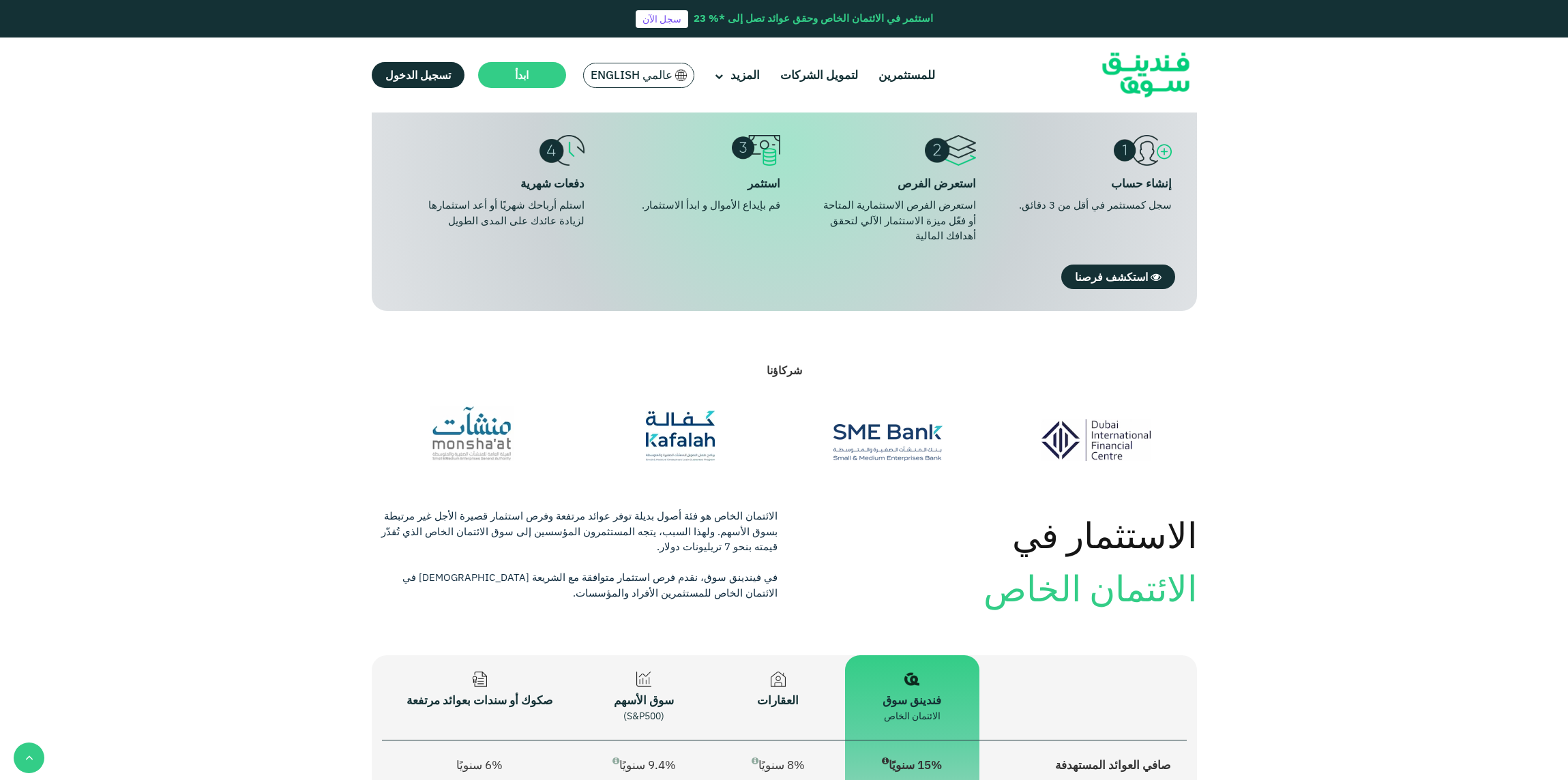
scroll to position [1379, 0]
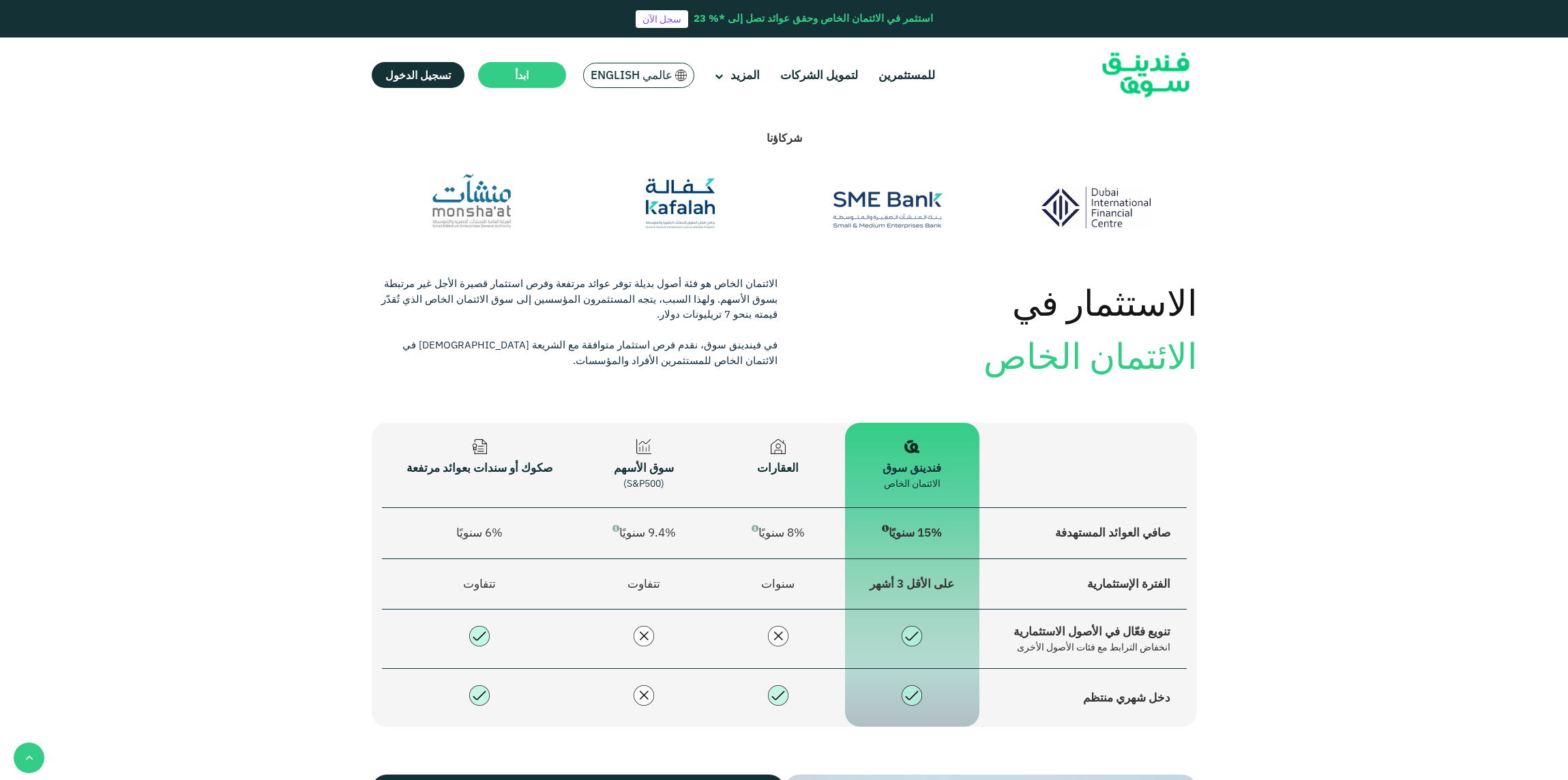
click at [927, 525] on span "15% سنويًا" at bounding box center [912, 532] width 60 height 15
click at [795, 525] on span "8% سنويًا" at bounding box center [778, 532] width 53 height 15
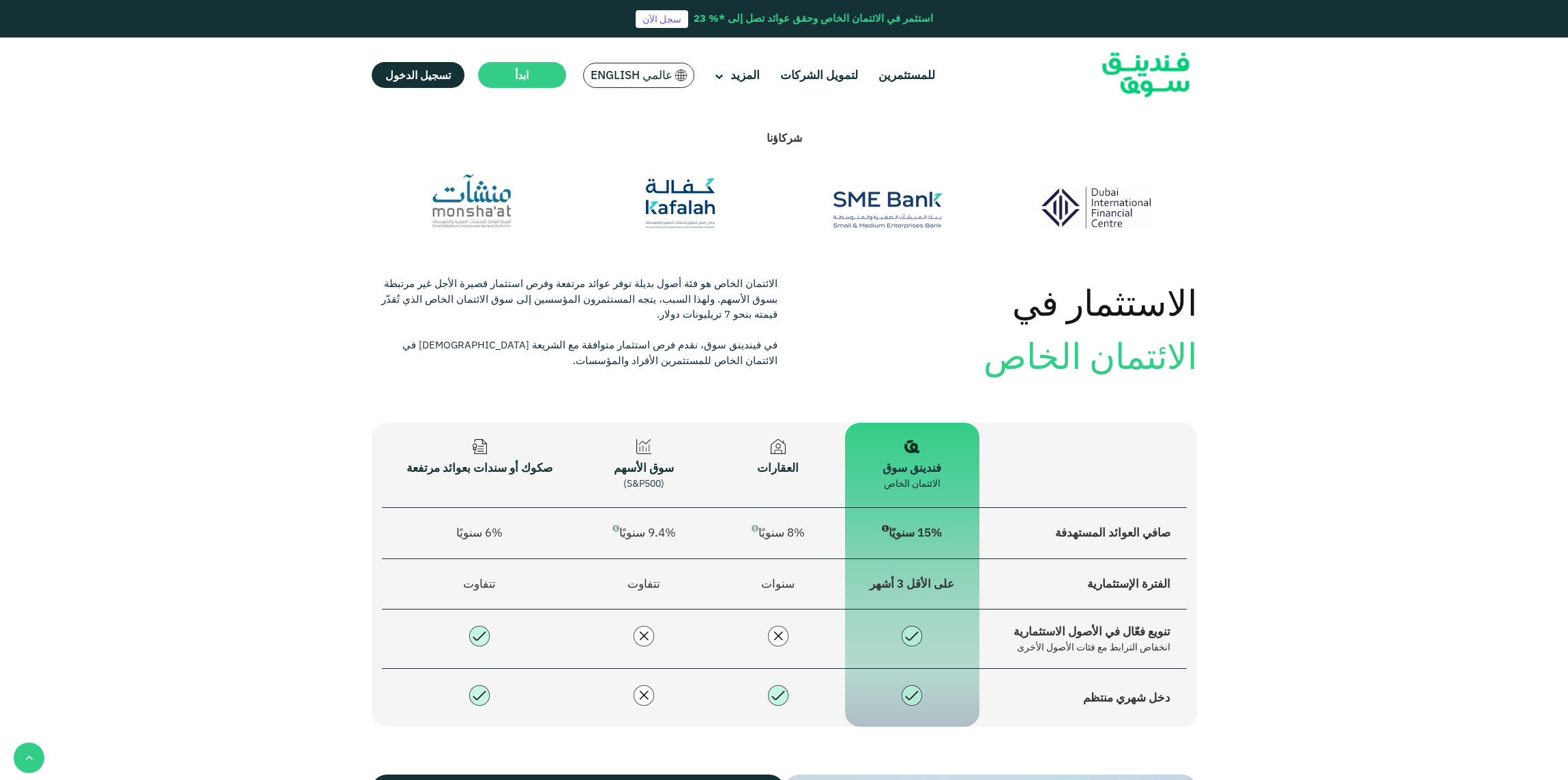
click at [795, 525] on span "8% سنويًا" at bounding box center [778, 532] width 53 height 15
click at [620, 508] on td "9.4% سنويًا" at bounding box center [644, 533] width 134 height 52
click at [941, 575] on span "على الأقل 3 أشهر" at bounding box center [912, 583] width 84 height 15
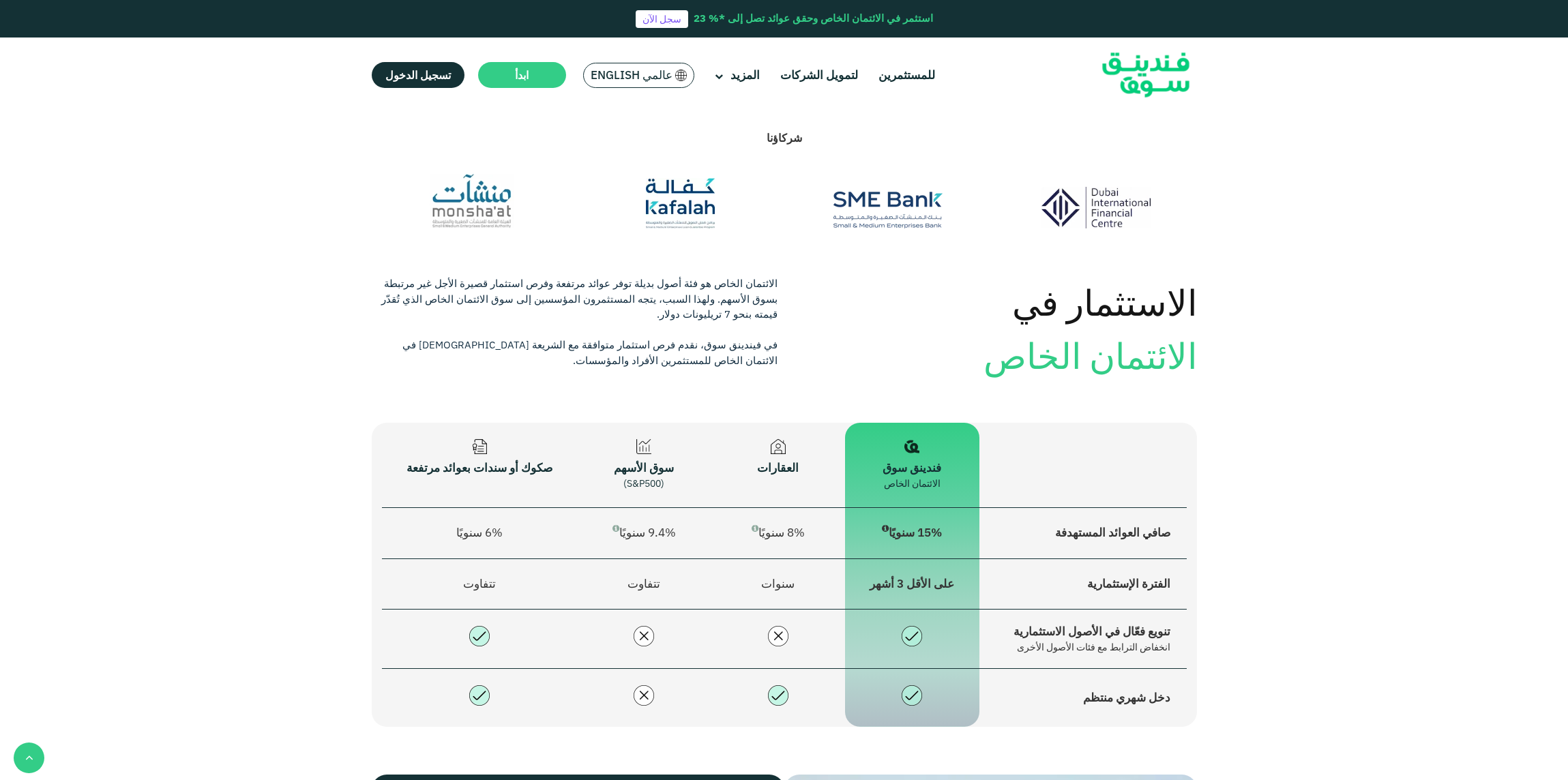
click at [941, 575] on span "على الأقل 3 أشهر" at bounding box center [912, 583] width 84 height 15
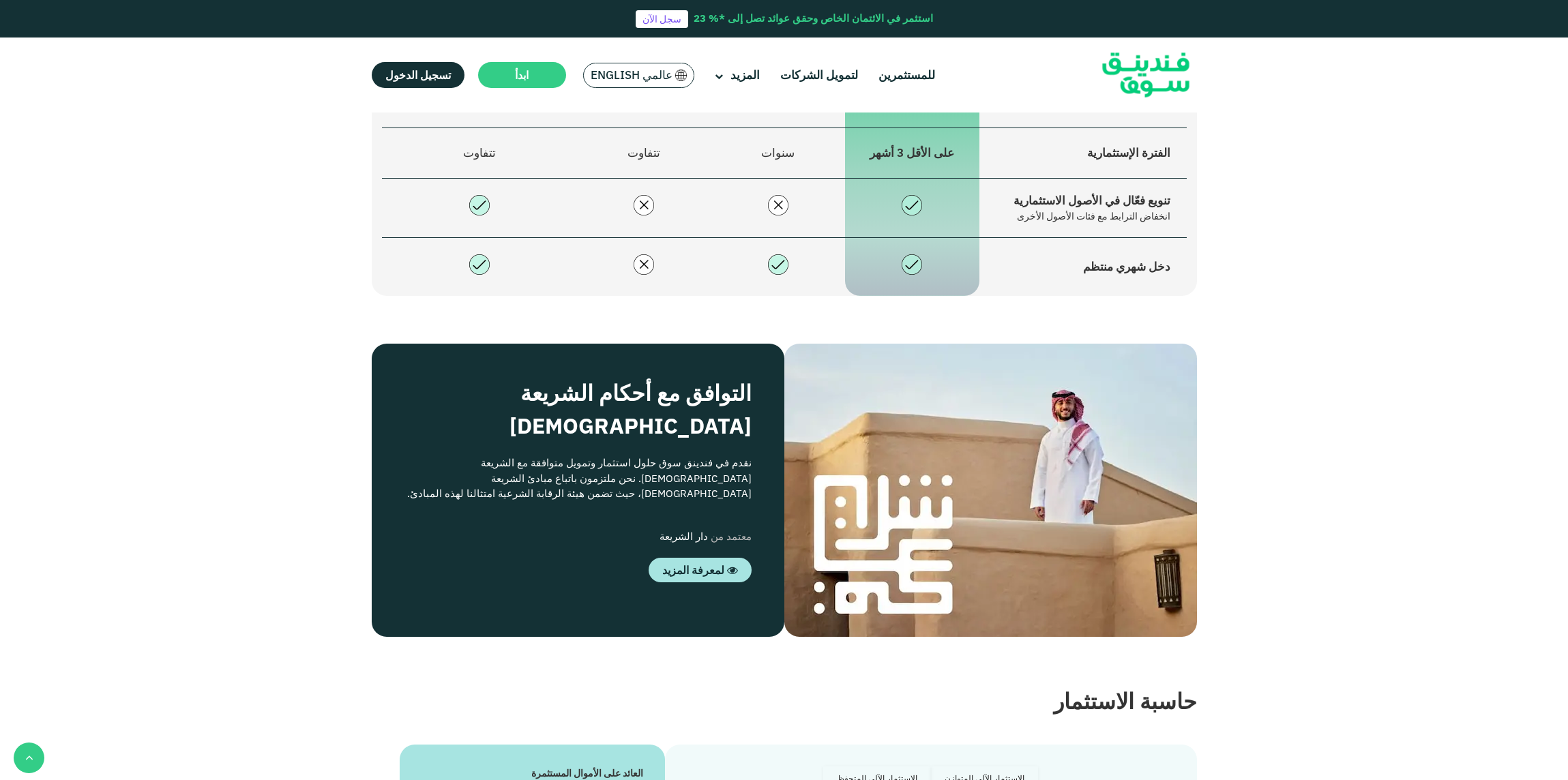
scroll to position [1942, 0]
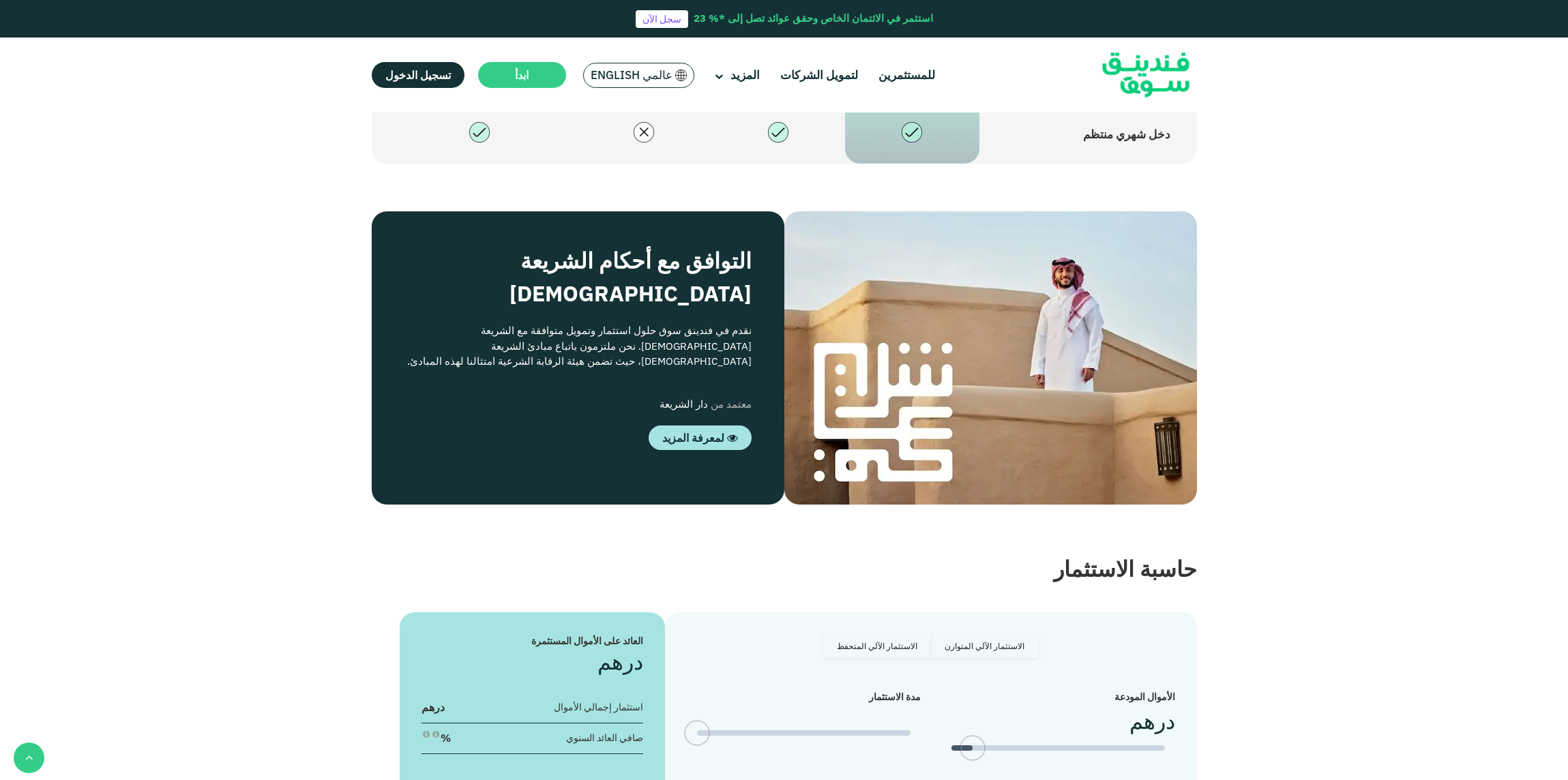
type tc-range-slider "4"
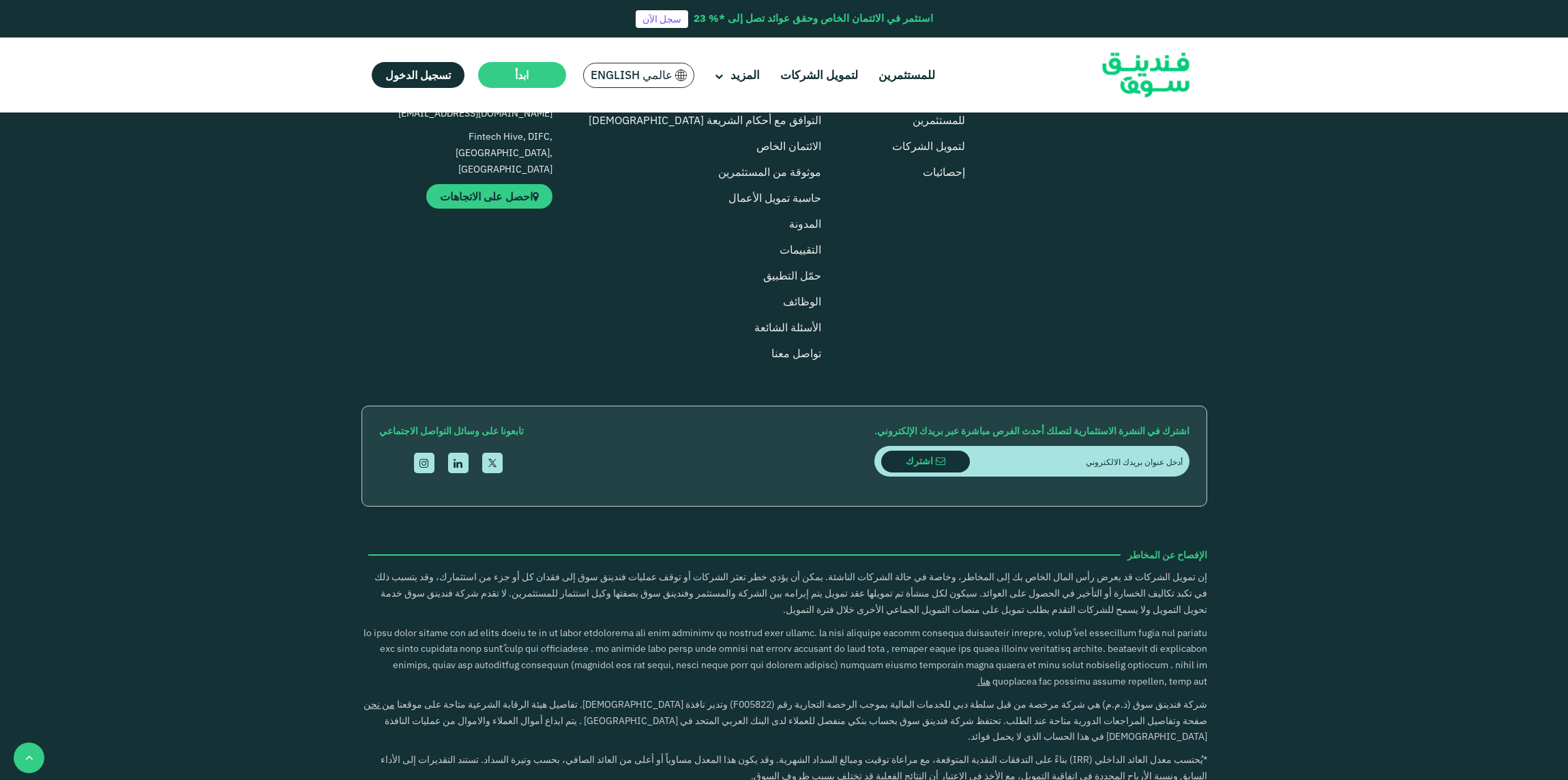
scroll to position [3536, 0]
